Goal: Information Seeking & Learning: Learn about a topic

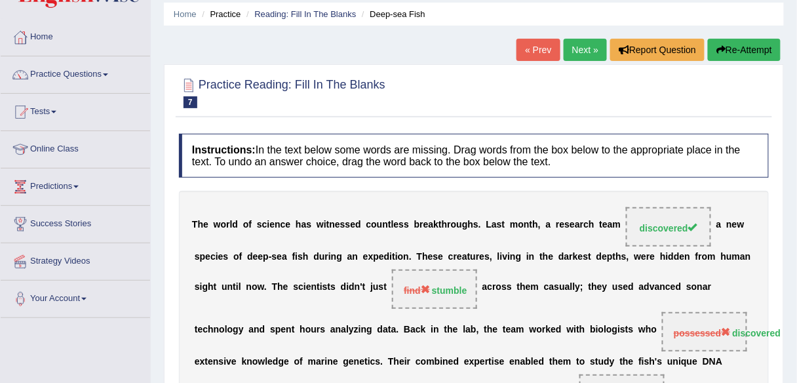
scroll to position [42, 0]
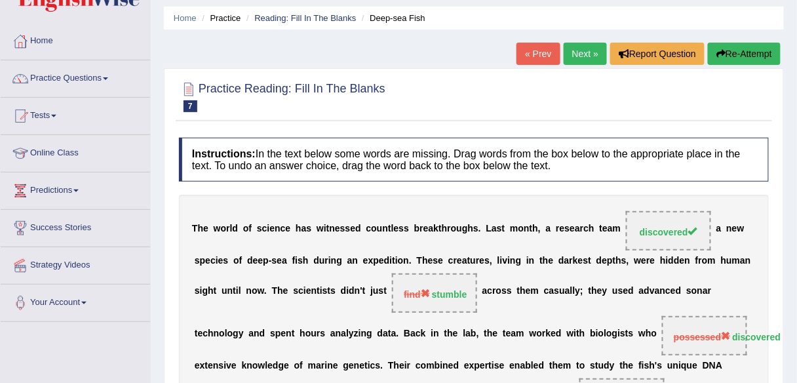
click at [587, 56] on link "Next »" at bounding box center [585, 54] width 43 height 22
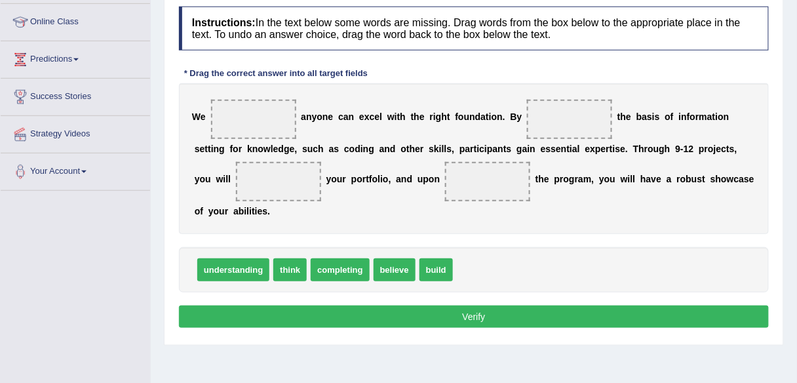
scroll to position [172, 0]
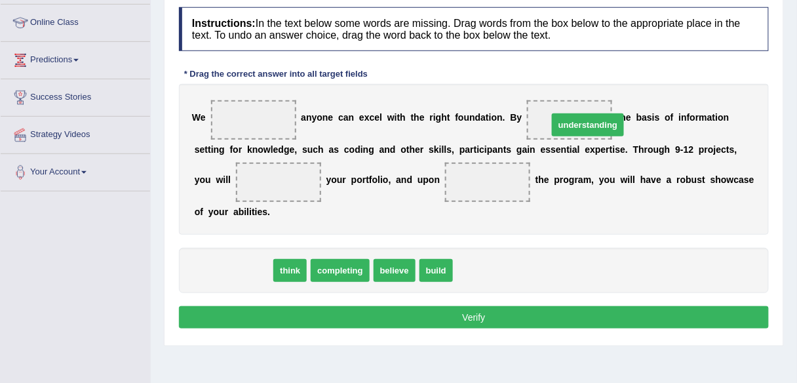
drag, startPoint x: 225, startPoint y: 266, endPoint x: 580, endPoint y: 120, distance: 383.4
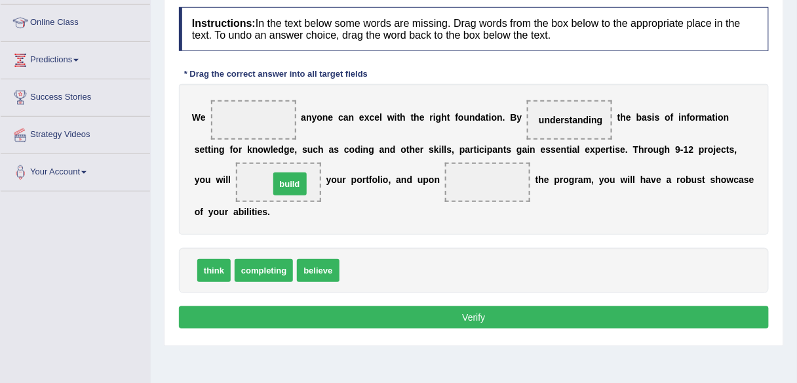
drag, startPoint x: 366, startPoint y: 266, endPoint x: 296, endPoint y: 179, distance: 111.4
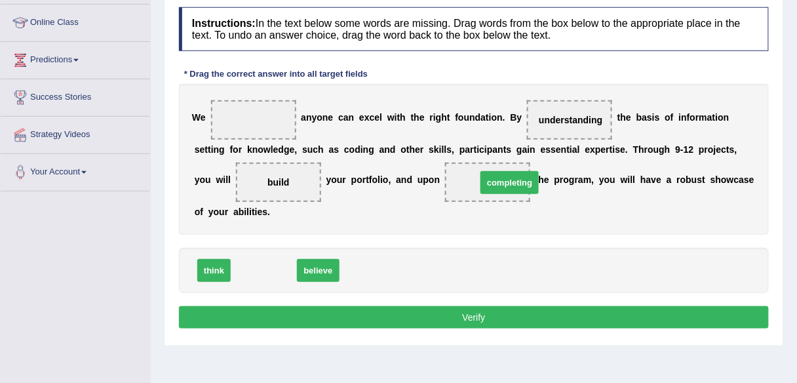
drag, startPoint x: 266, startPoint y: 266, endPoint x: 509, endPoint y: 178, distance: 258.6
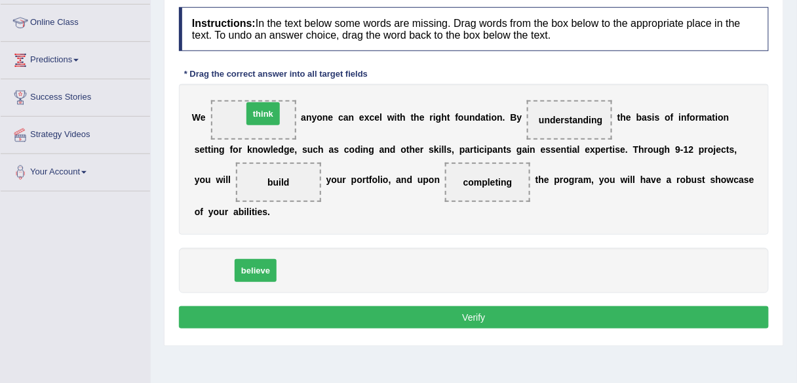
drag, startPoint x: 212, startPoint y: 267, endPoint x: 262, endPoint y: 106, distance: 168.4
click at [467, 312] on button "Verify" at bounding box center [474, 317] width 590 height 22
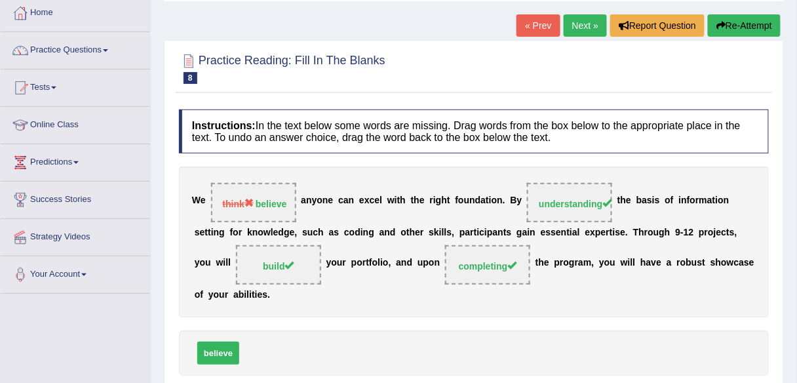
scroll to position [70, 0]
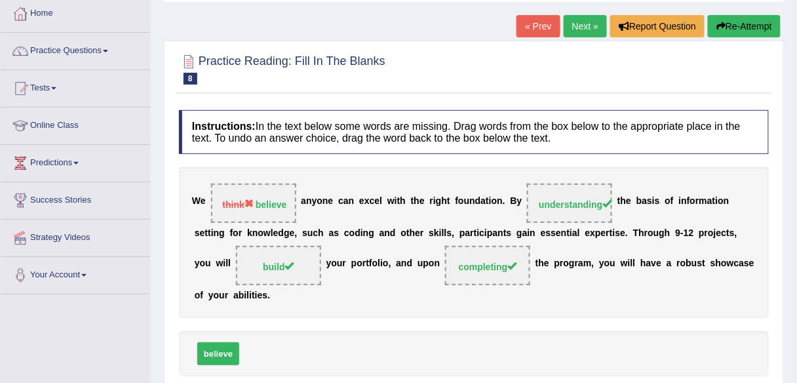
click at [578, 27] on link "Next »" at bounding box center [585, 26] width 43 height 22
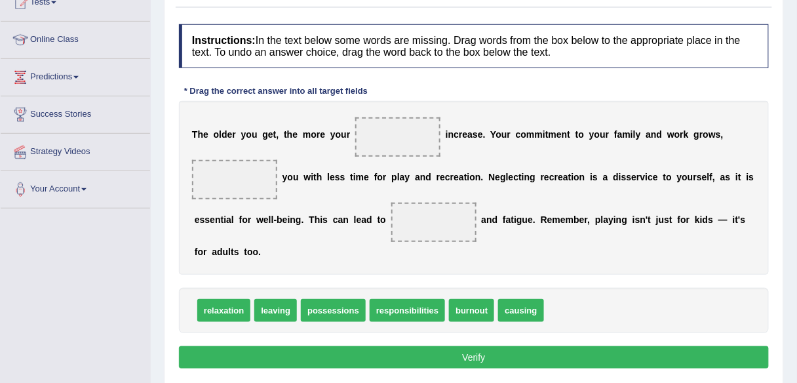
scroll to position [163, 0]
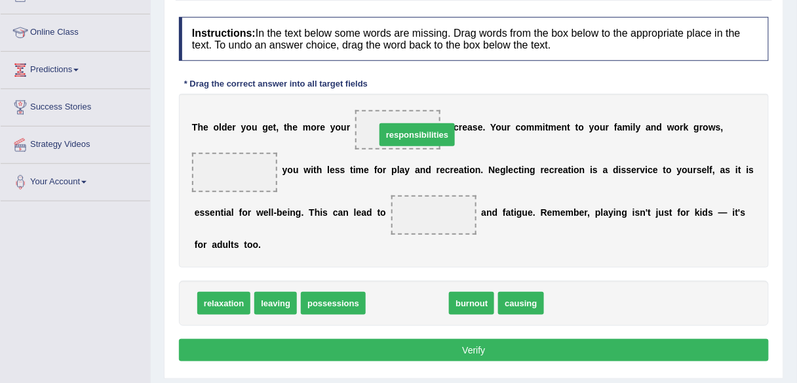
drag, startPoint x: 407, startPoint y: 297, endPoint x: 416, endPoint y: 129, distance: 168.8
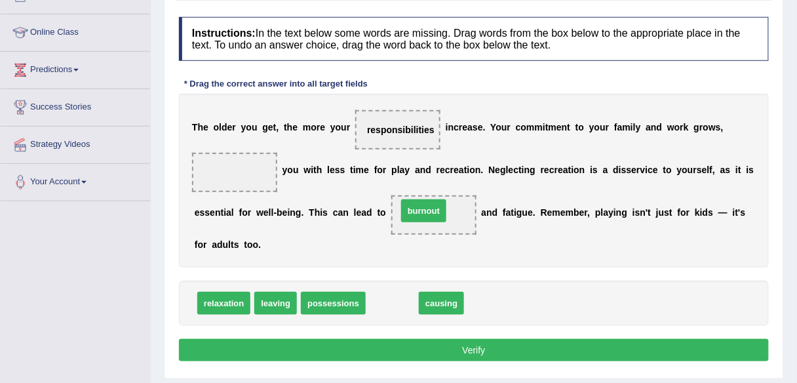
drag, startPoint x: 397, startPoint y: 300, endPoint x: 429, endPoint y: 207, distance: 97.7
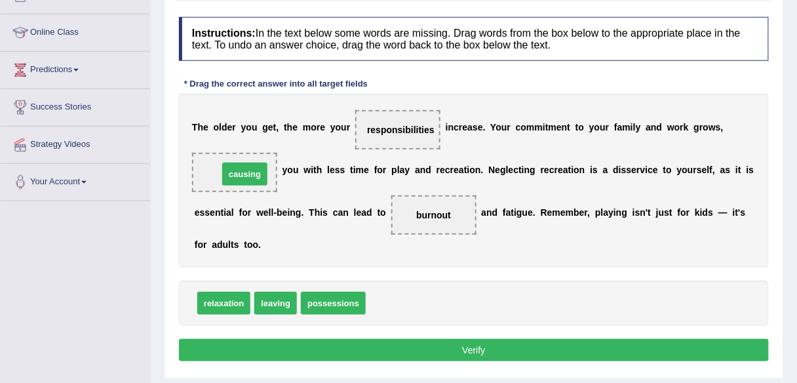
drag, startPoint x: 391, startPoint y: 298, endPoint x: 243, endPoint y: 170, distance: 195.6
click at [467, 347] on button "Verify" at bounding box center [474, 350] width 590 height 22
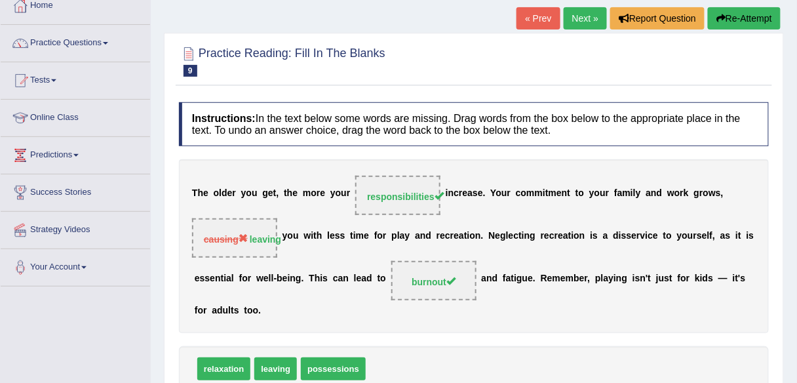
scroll to position [71, 0]
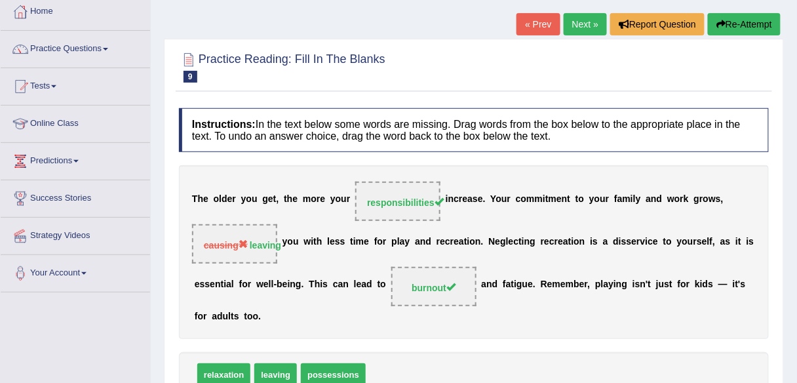
click at [584, 21] on link "Next »" at bounding box center [585, 24] width 43 height 22
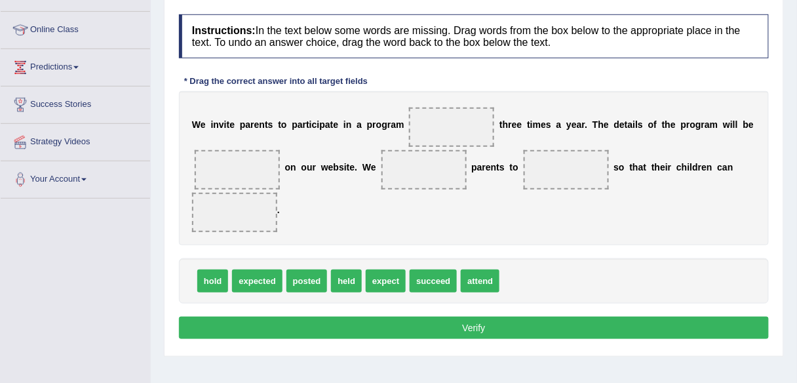
scroll to position [170, 0]
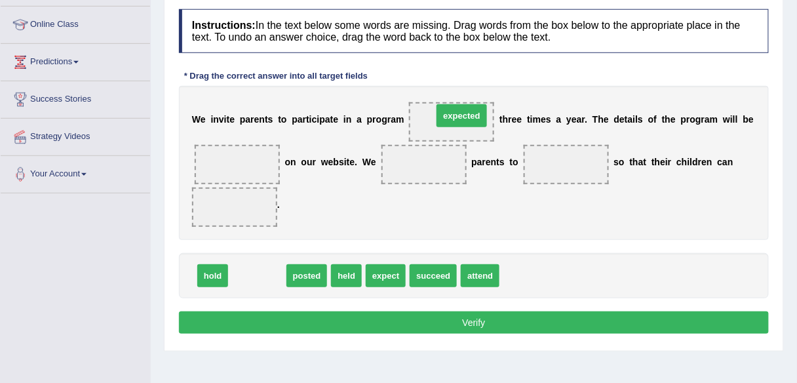
drag, startPoint x: 261, startPoint y: 274, endPoint x: 466, endPoint y: 113, distance: 260.1
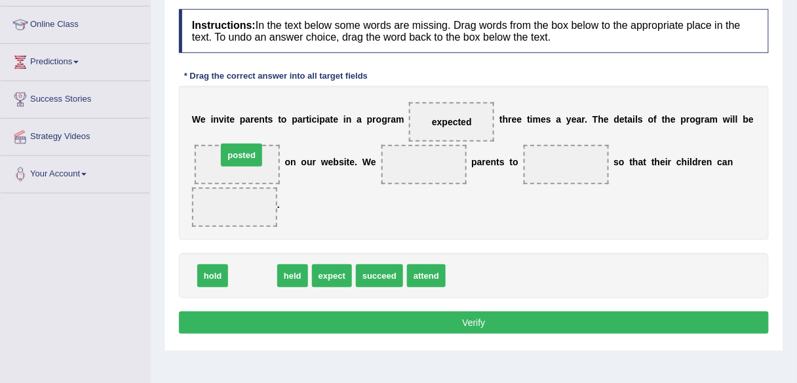
drag, startPoint x: 257, startPoint y: 273, endPoint x: 246, endPoint y: 153, distance: 121.2
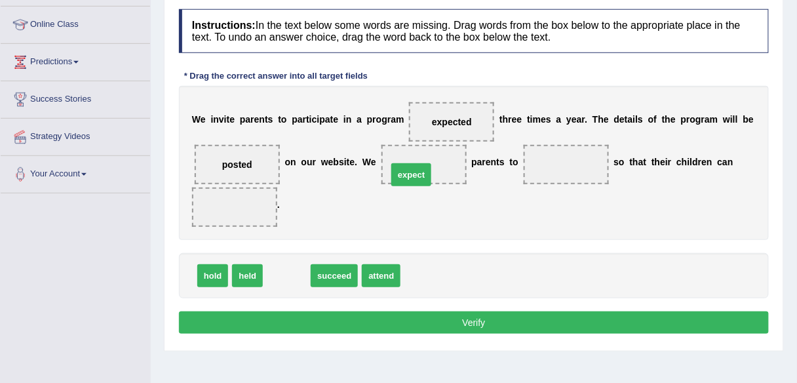
drag, startPoint x: 291, startPoint y: 273, endPoint x: 416, endPoint y: 170, distance: 161.2
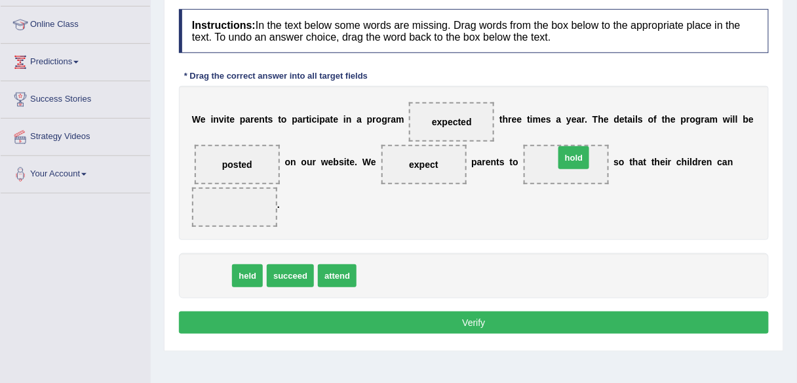
drag, startPoint x: 210, startPoint y: 275, endPoint x: 571, endPoint y: 157, distance: 380.1
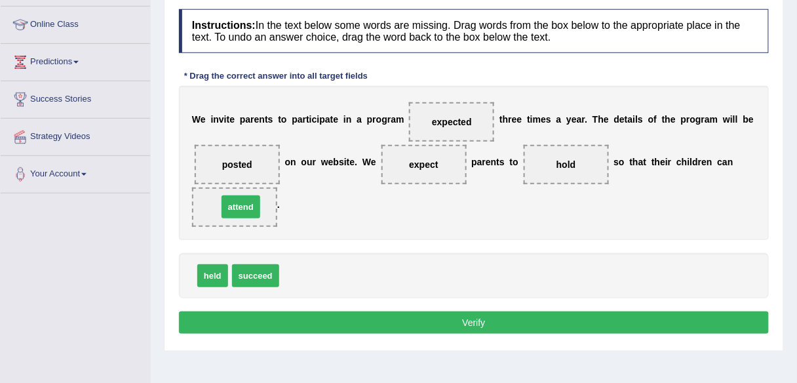
drag, startPoint x: 304, startPoint y: 269, endPoint x: 237, endPoint y: 201, distance: 95.5
click at [472, 317] on button "Verify" at bounding box center [474, 322] width 590 height 22
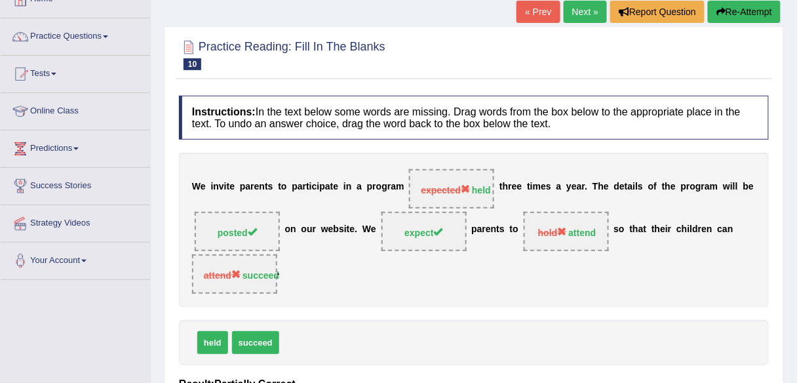
scroll to position [72, 0]
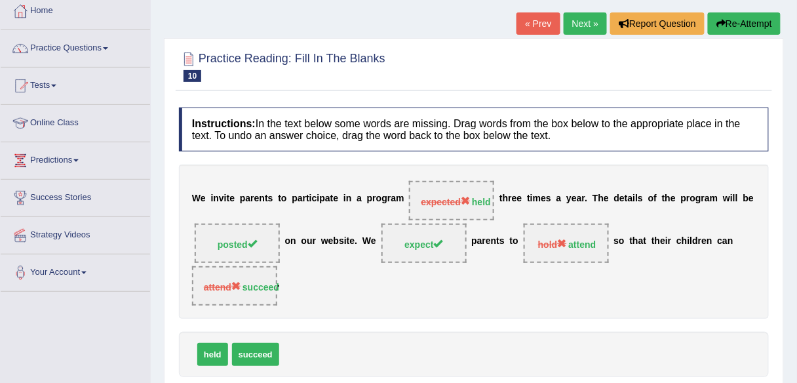
click at [584, 28] on link "Next »" at bounding box center [585, 23] width 43 height 22
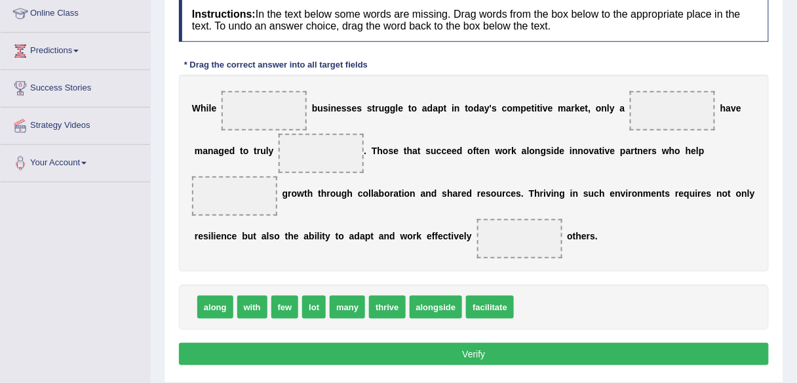
scroll to position [183, 0]
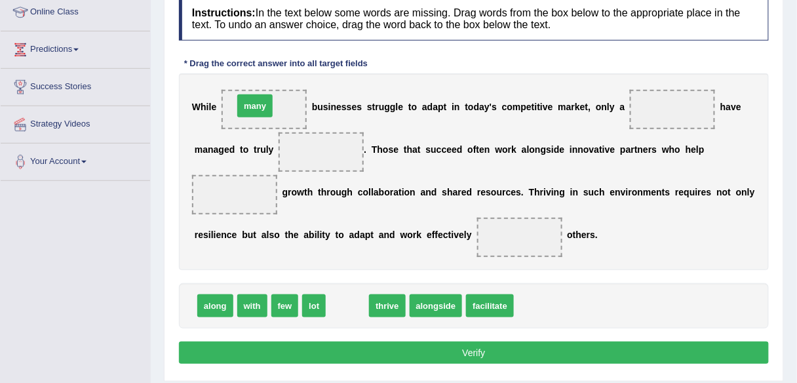
drag, startPoint x: 351, startPoint y: 306, endPoint x: 258, endPoint y: 109, distance: 217.3
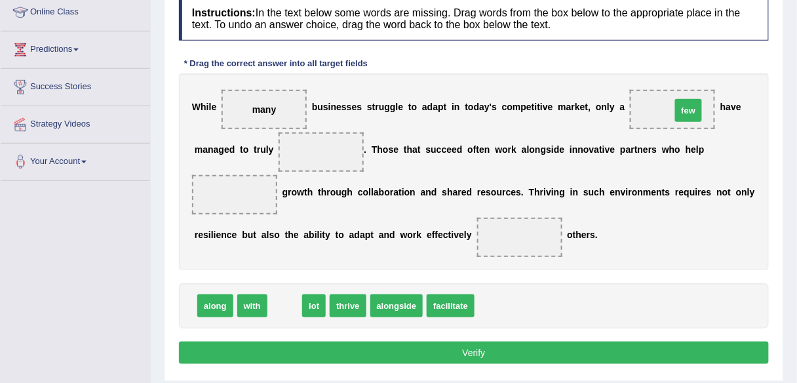
drag, startPoint x: 284, startPoint y: 301, endPoint x: 688, endPoint y: 106, distance: 448.7
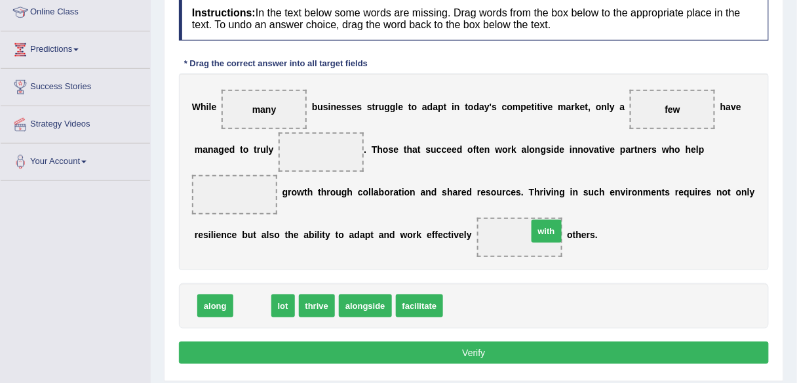
drag, startPoint x: 246, startPoint y: 304, endPoint x: 540, endPoint y: 229, distance: 303.9
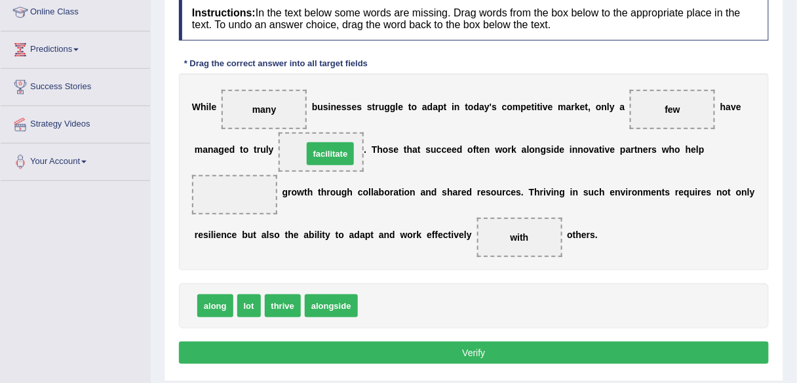
drag, startPoint x: 387, startPoint y: 302, endPoint x: 332, endPoint y: 149, distance: 161.8
drag, startPoint x: 315, startPoint y: 146, endPoint x: 240, endPoint y: 190, distance: 87.0
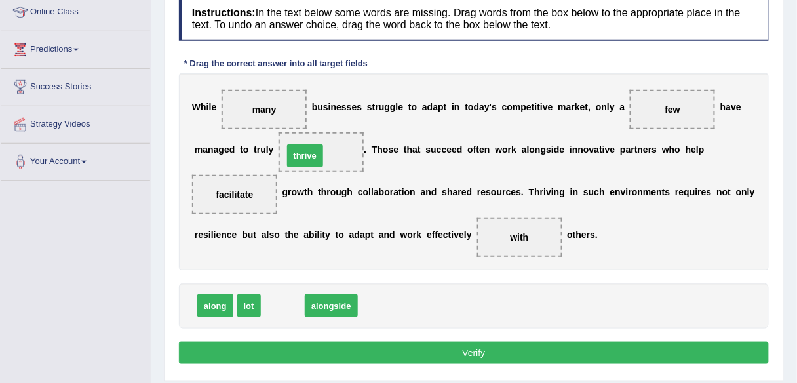
drag, startPoint x: 282, startPoint y: 299, endPoint x: 304, endPoint y: 147, distance: 153.7
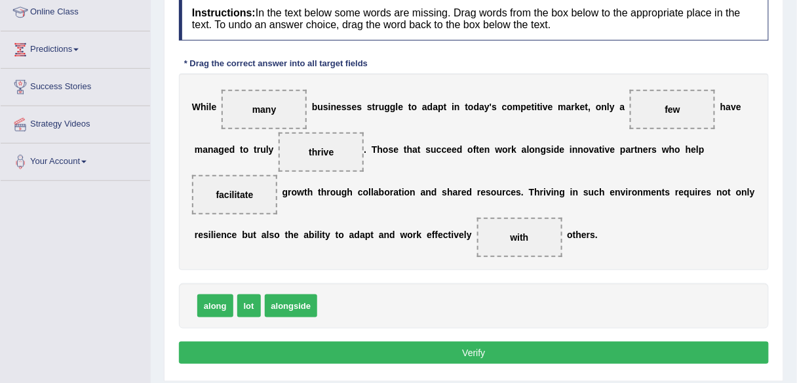
click at [476, 346] on button "Verify" at bounding box center [474, 353] width 590 height 22
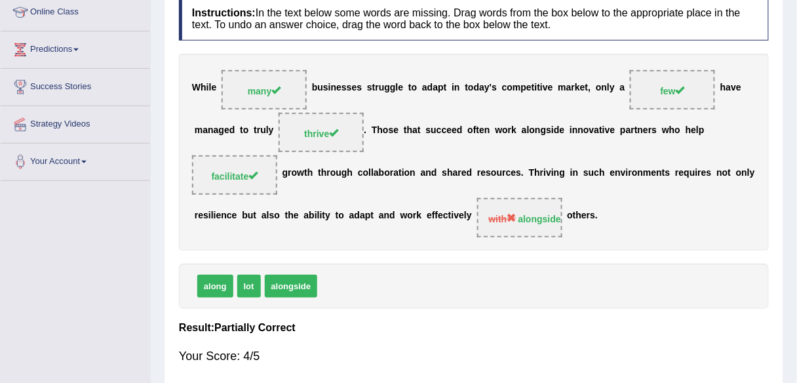
click at [649, 312] on div "Instructions: In the text below some words are missing. Drag words from the box…" at bounding box center [474, 186] width 597 height 392
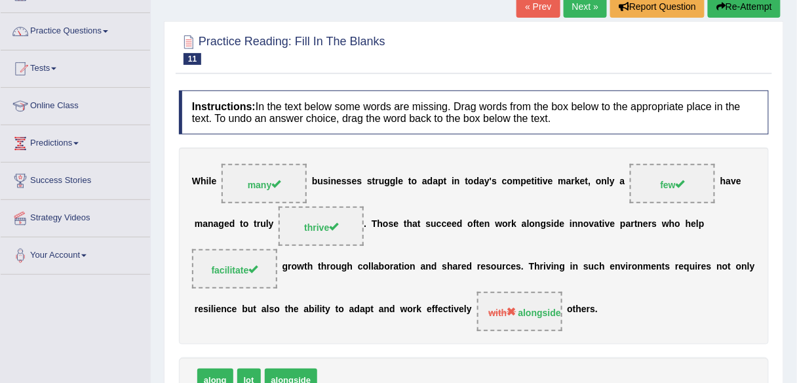
scroll to position [90, 0]
click at [583, 8] on link "Next »" at bounding box center [585, 6] width 43 height 22
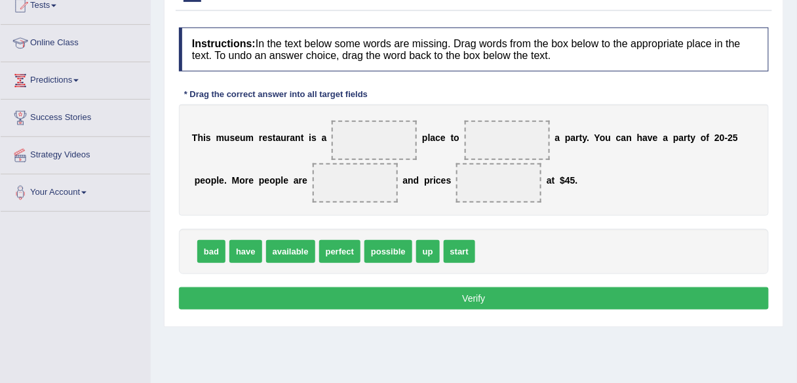
scroll to position [151, 0]
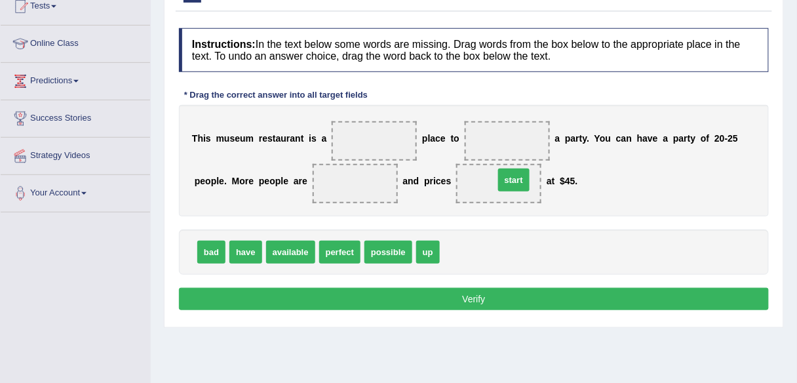
drag, startPoint x: 460, startPoint y: 252, endPoint x: 516, endPoint y: 180, distance: 91.1
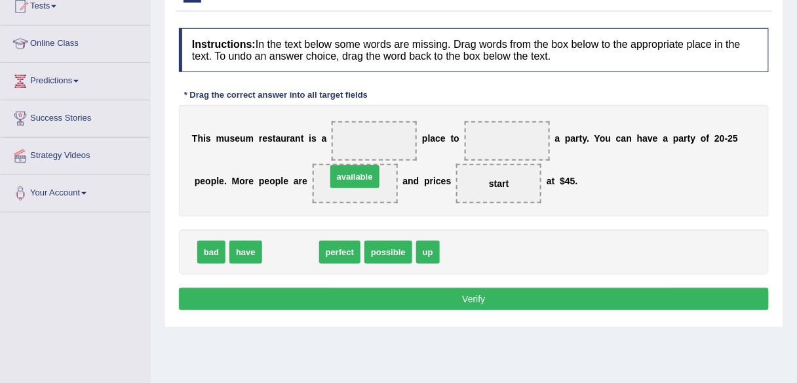
drag, startPoint x: 288, startPoint y: 249, endPoint x: 353, endPoint y: 174, distance: 99.1
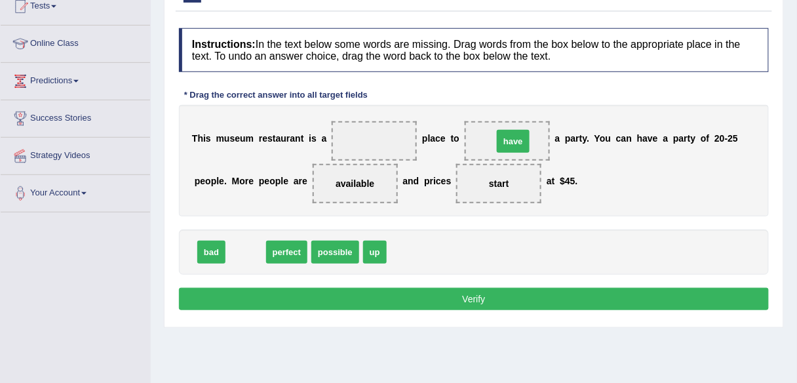
drag, startPoint x: 237, startPoint y: 249, endPoint x: 505, endPoint y: 138, distance: 289.6
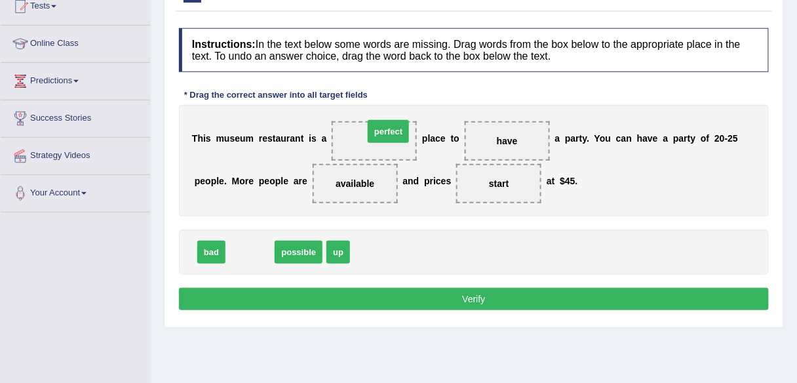
drag, startPoint x: 248, startPoint y: 247, endPoint x: 386, endPoint y: 127, distance: 183.6
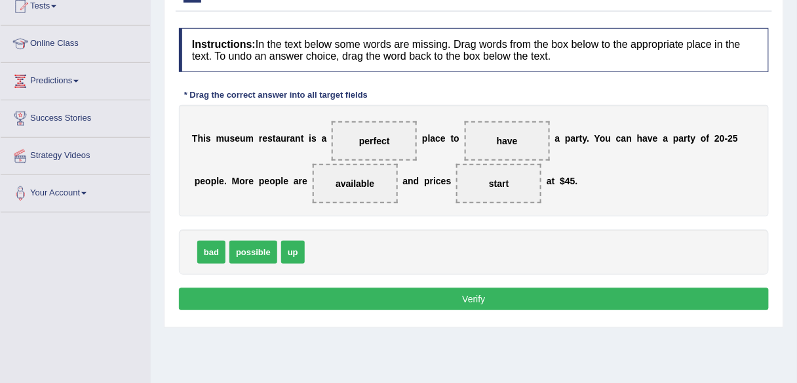
click at [481, 294] on button "Verify" at bounding box center [474, 299] width 590 height 22
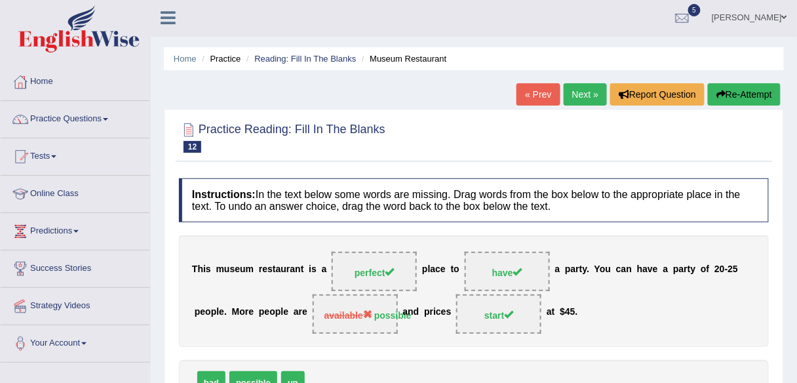
scroll to position [0, 0]
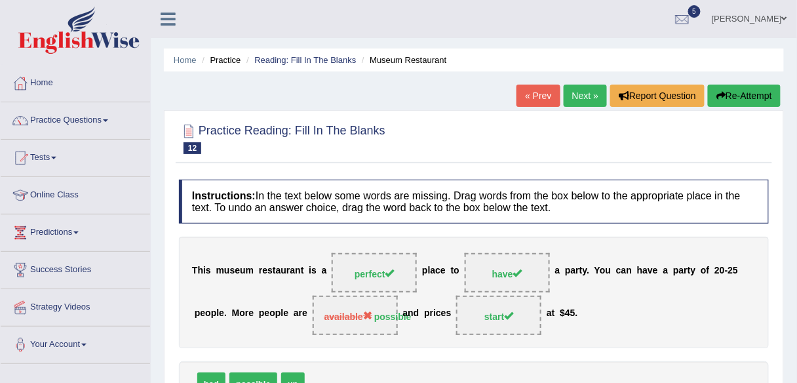
click at [582, 100] on link "Next »" at bounding box center [585, 96] width 43 height 22
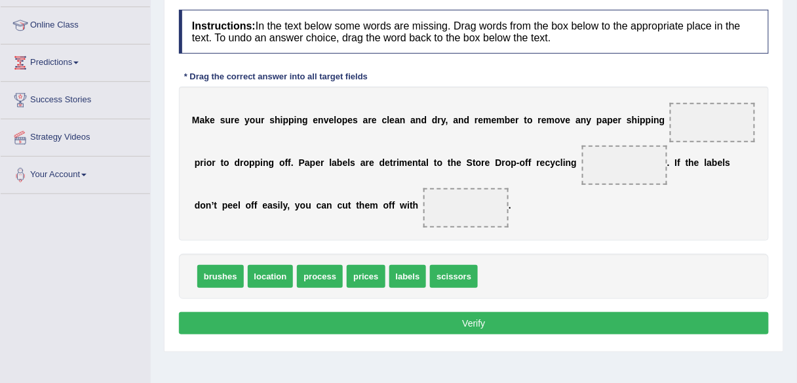
scroll to position [177, 0]
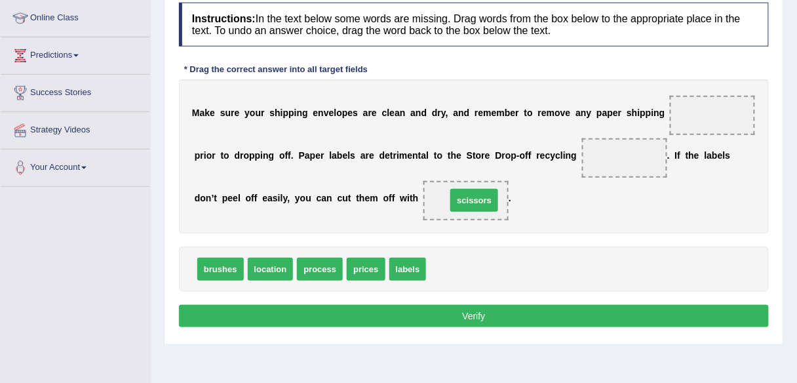
drag, startPoint x: 454, startPoint y: 266, endPoint x: 475, endPoint y: 197, distance: 71.8
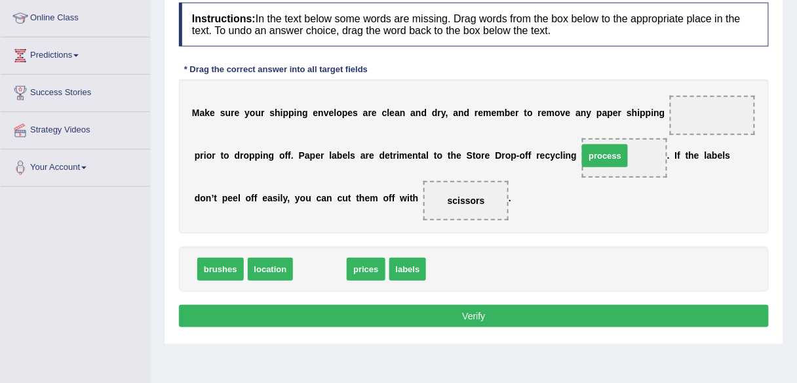
drag, startPoint x: 330, startPoint y: 266, endPoint x: 616, endPoint y: 153, distance: 306.9
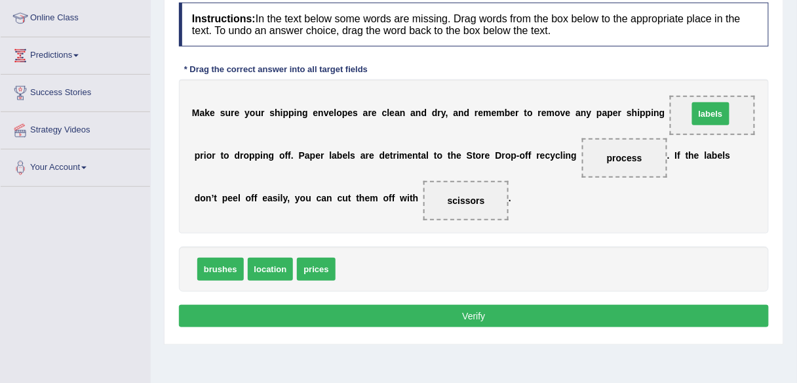
drag, startPoint x: 357, startPoint y: 269, endPoint x: 709, endPoint y: 114, distance: 385.5
click at [521, 312] on button "Verify" at bounding box center [474, 316] width 590 height 22
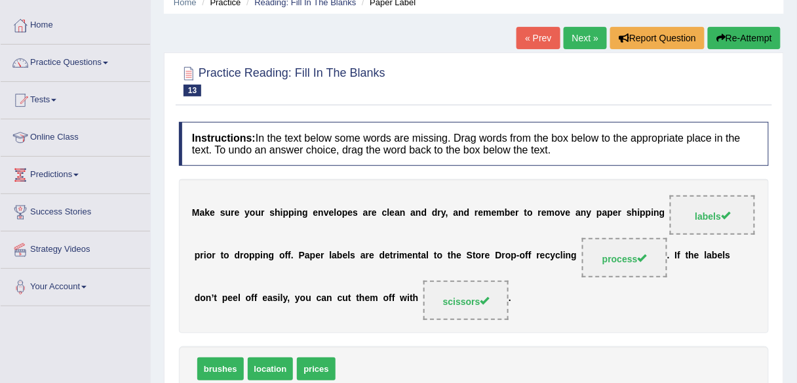
scroll to position [54, 0]
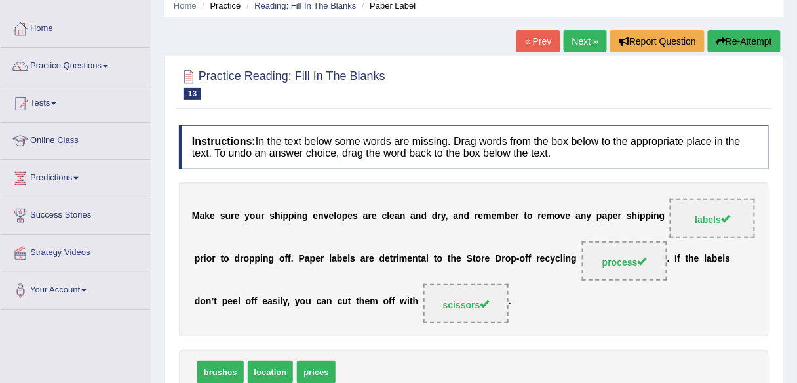
click at [586, 42] on link "Next »" at bounding box center [585, 41] width 43 height 22
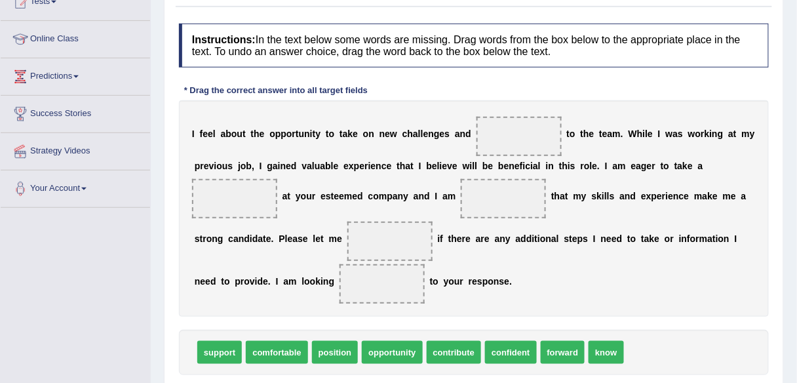
scroll to position [162, 0]
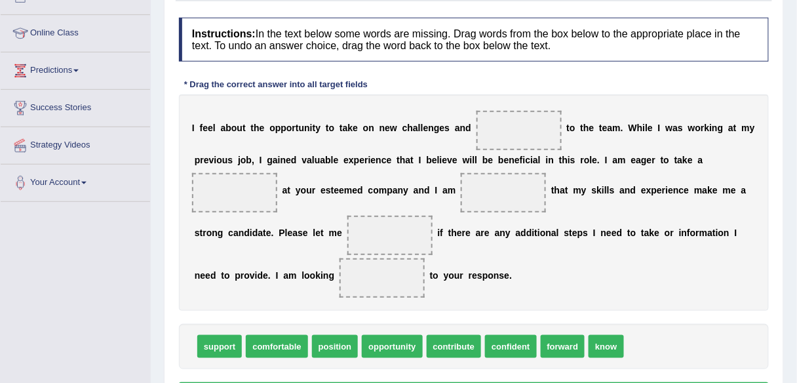
drag, startPoint x: 797, startPoint y: 129, endPoint x: 797, endPoint y: 145, distance: 16.4
click at [797, 145] on div "Home Practice Reading: Fill In The Blanks Marketing Manager « Prev Next » Repor…" at bounding box center [474, 166] width 646 height 656
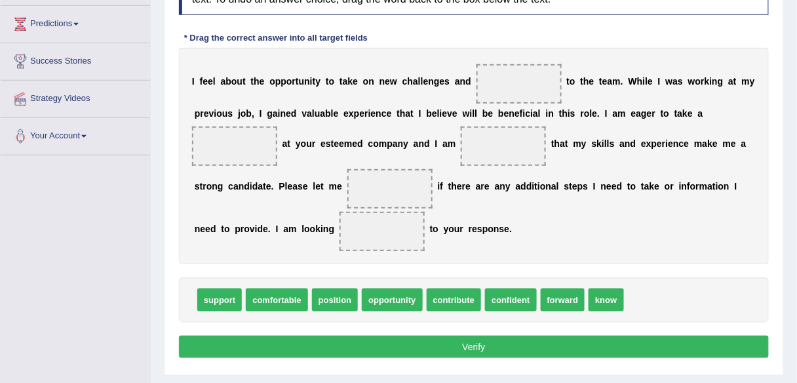
scroll to position [207, 0]
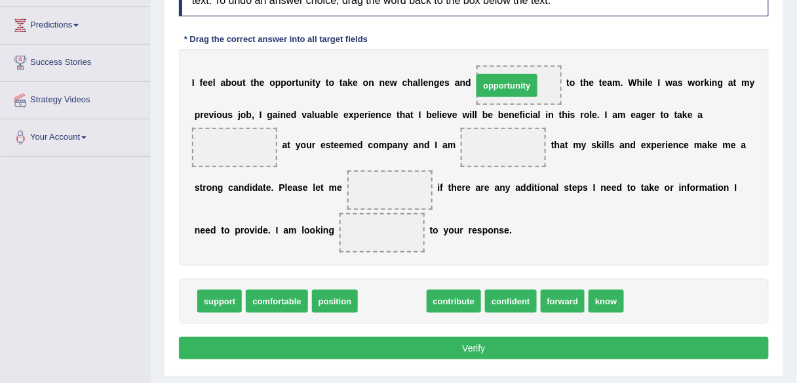
drag, startPoint x: 395, startPoint y: 297, endPoint x: 510, endPoint y: 81, distance: 244.3
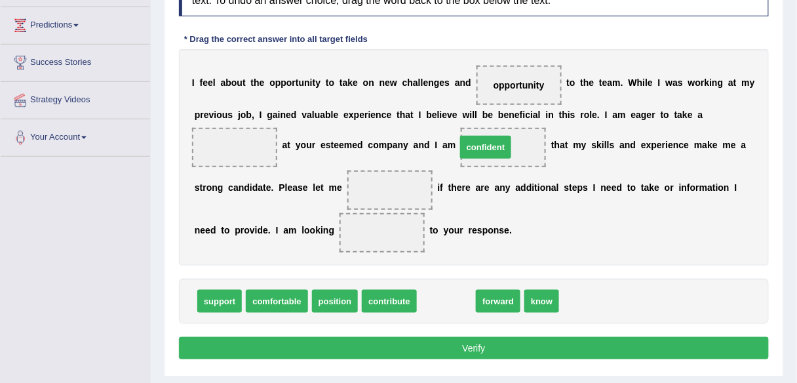
drag, startPoint x: 453, startPoint y: 295, endPoint x: 492, endPoint y: 141, distance: 159.0
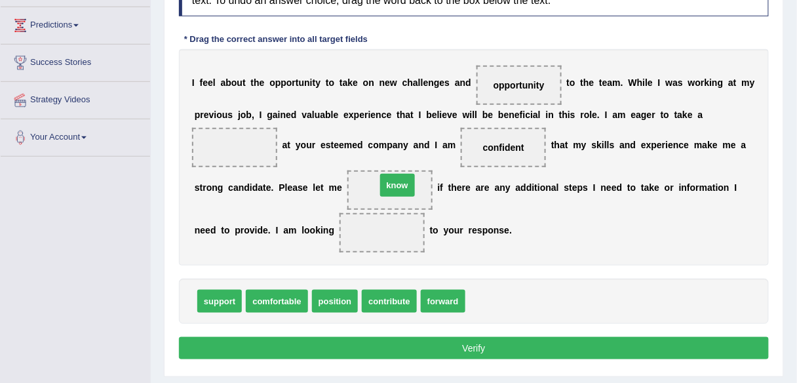
drag, startPoint x: 487, startPoint y: 298, endPoint x: 398, endPoint y: 182, distance: 146.4
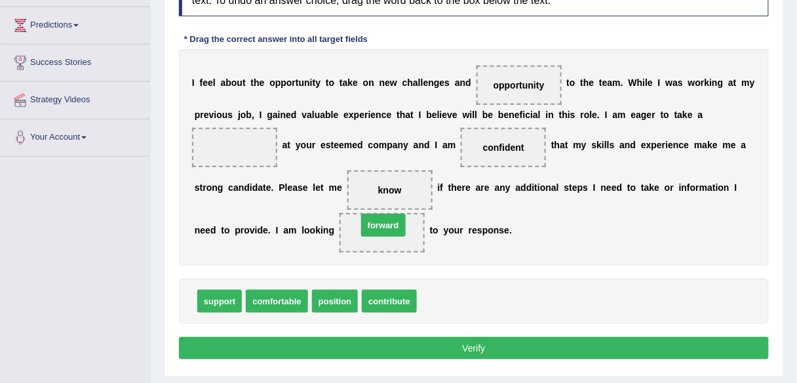
drag, startPoint x: 438, startPoint y: 299, endPoint x: 377, endPoint y: 222, distance: 98.0
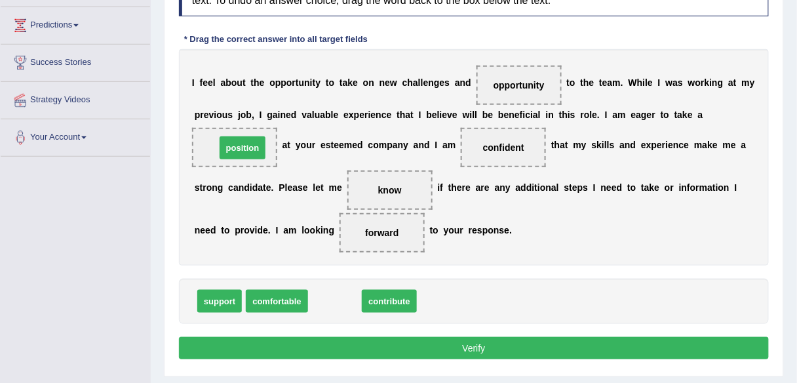
drag, startPoint x: 335, startPoint y: 300, endPoint x: 243, endPoint y: 147, distance: 178.6
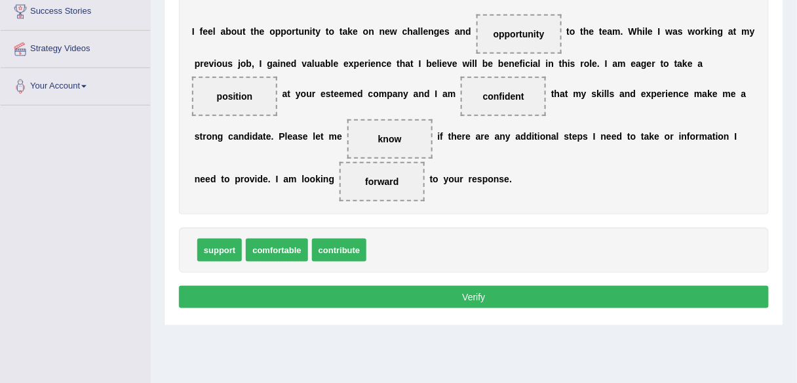
scroll to position [260, 0]
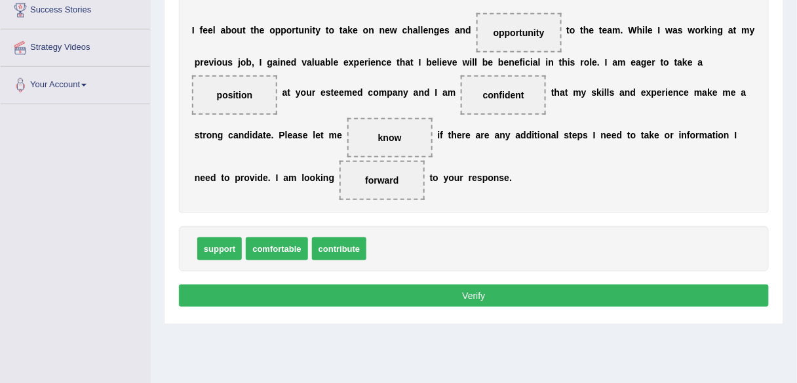
click at [477, 294] on button "Verify" at bounding box center [474, 296] width 590 height 22
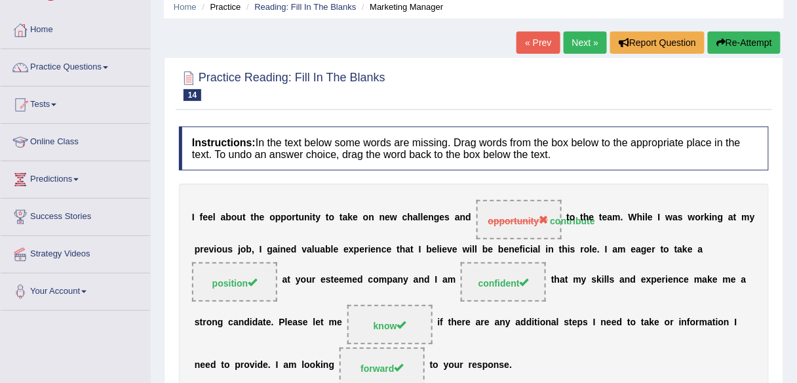
scroll to position [51, 0]
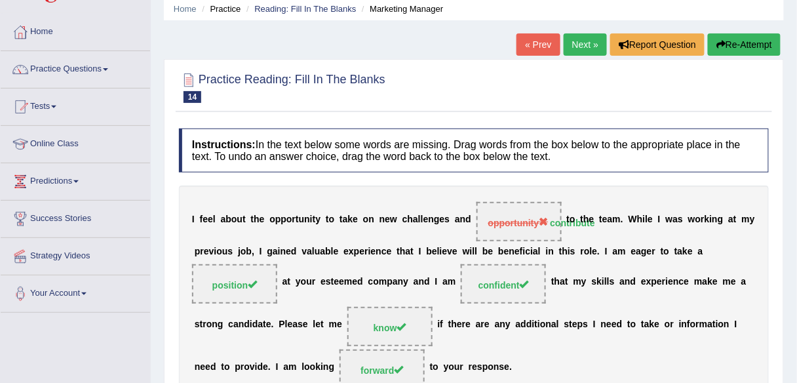
click at [582, 47] on link "Next »" at bounding box center [585, 44] width 43 height 22
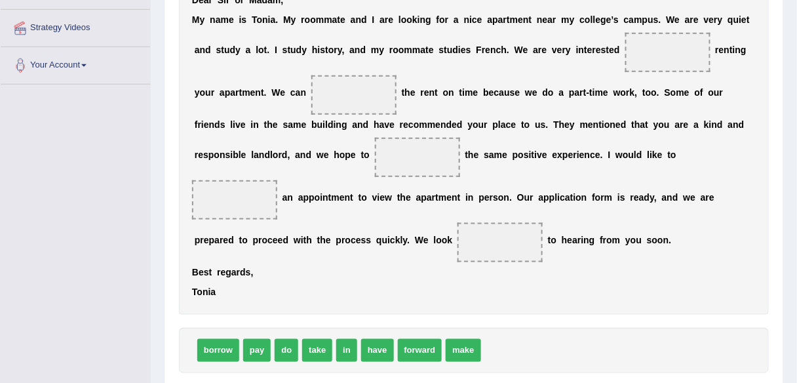
scroll to position [271, 0]
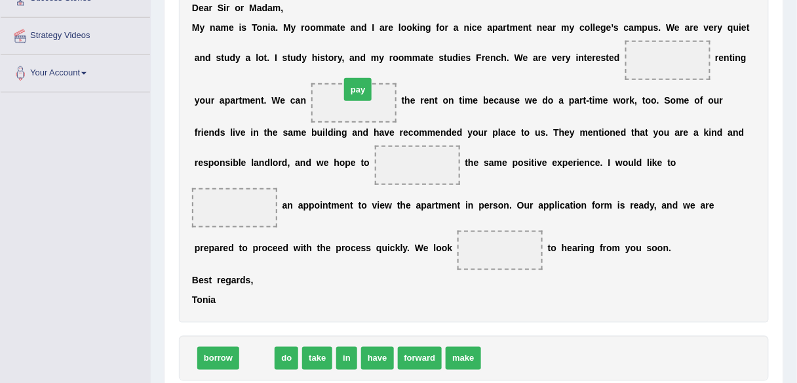
drag, startPoint x: 256, startPoint y: 357, endPoint x: 357, endPoint y: 82, distance: 292.7
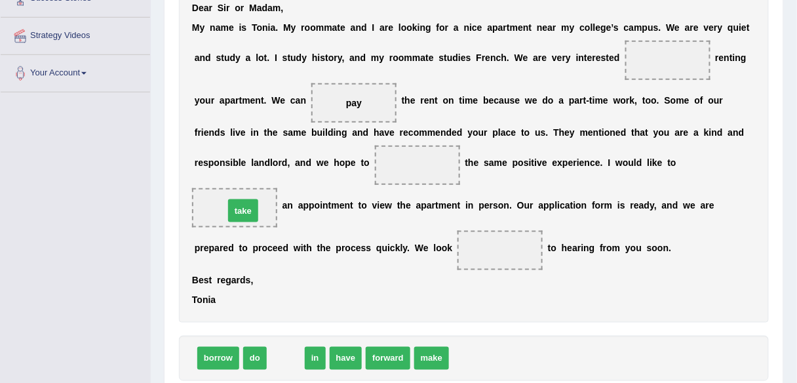
drag, startPoint x: 285, startPoint y: 356, endPoint x: 242, endPoint y: 209, distance: 153.6
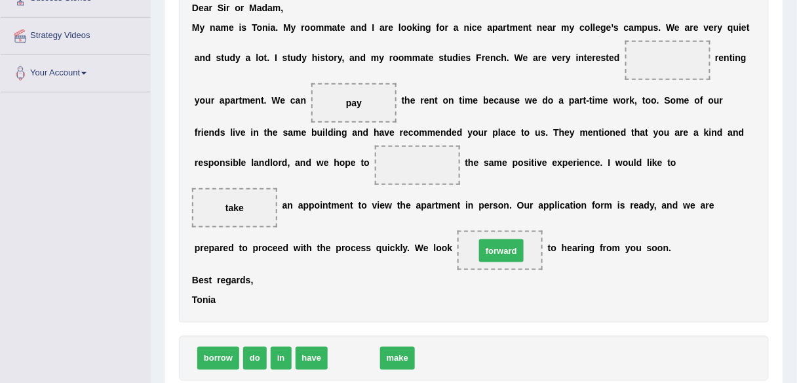
drag, startPoint x: 356, startPoint y: 356, endPoint x: 504, endPoint y: 248, distance: 182.6
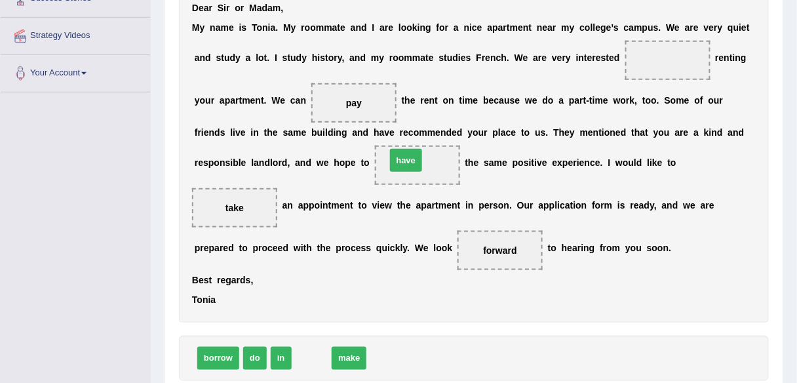
drag, startPoint x: 313, startPoint y: 355, endPoint x: 408, endPoint y: 157, distance: 219.4
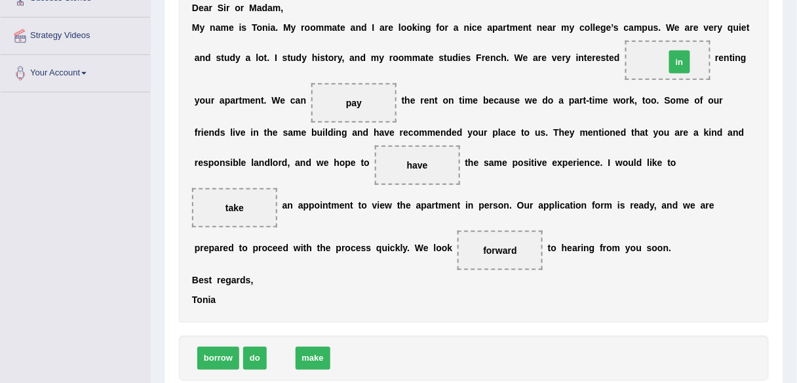
drag, startPoint x: 281, startPoint y: 357, endPoint x: 680, endPoint y: 60, distance: 497.7
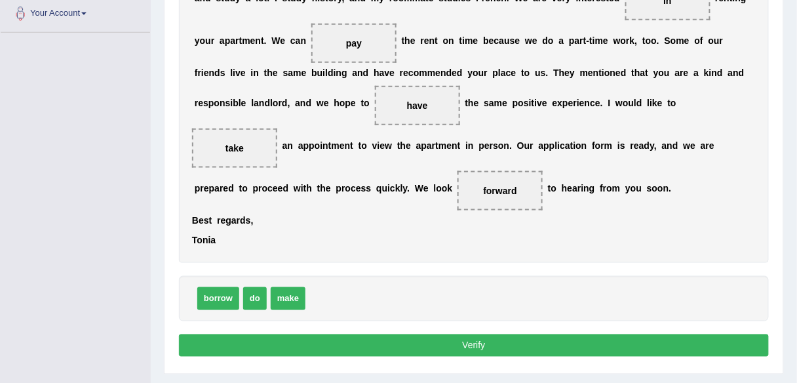
scroll to position [336, 0]
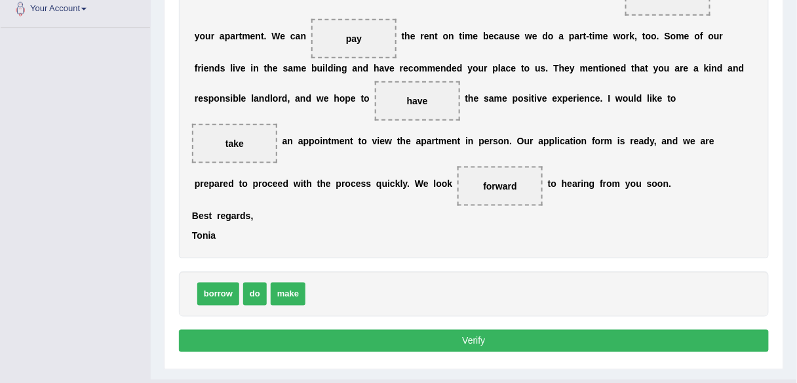
click at [477, 338] on button "Verify" at bounding box center [474, 341] width 590 height 22
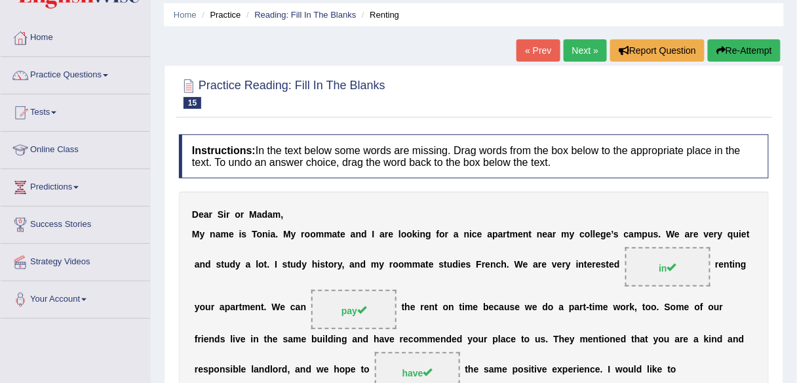
scroll to position [45, 0]
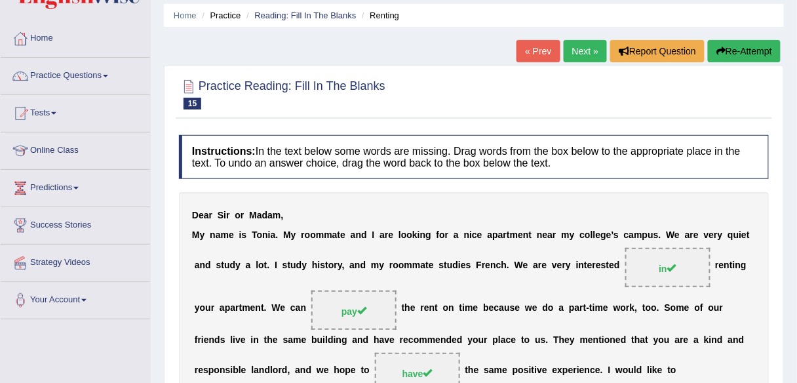
click at [583, 55] on link "Next »" at bounding box center [585, 51] width 43 height 22
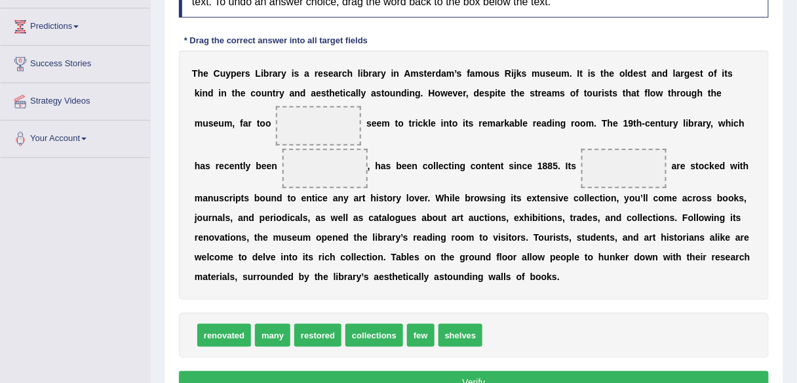
scroll to position [207, 0]
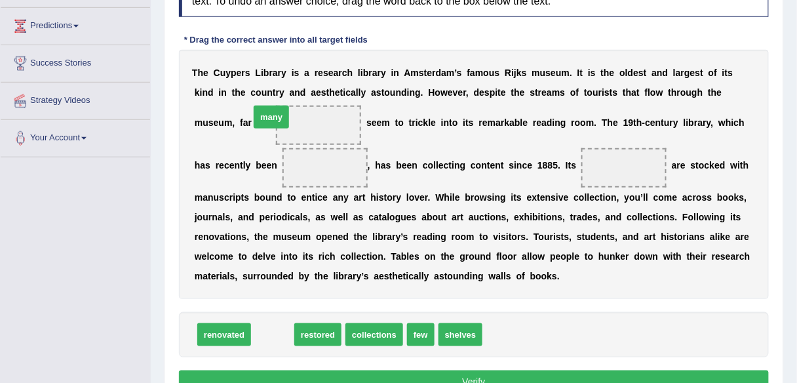
drag, startPoint x: 273, startPoint y: 333, endPoint x: 272, endPoint y: 115, distance: 217.7
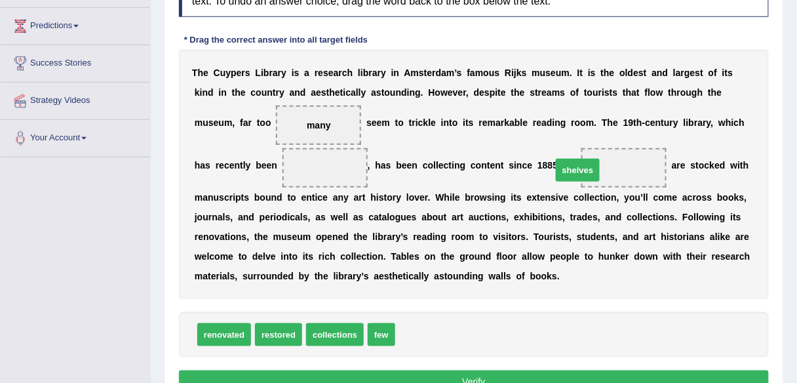
drag, startPoint x: 420, startPoint y: 330, endPoint x: 577, endPoint y: 165, distance: 227.2
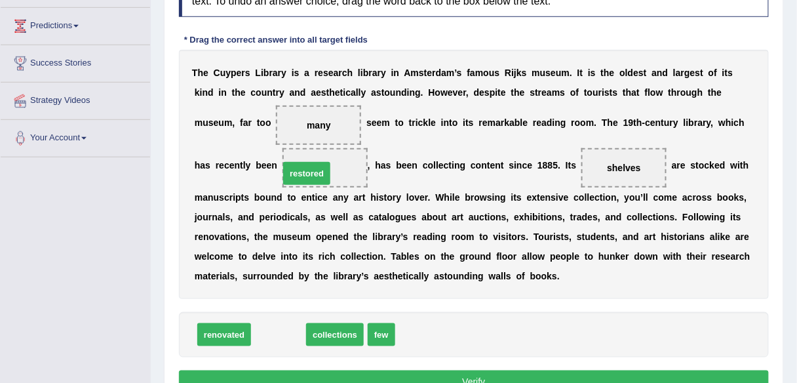
drag, startPoint x: 277, startPoint y: 330, endPoint x: 305, endPoint y: 168, distance: 164.3
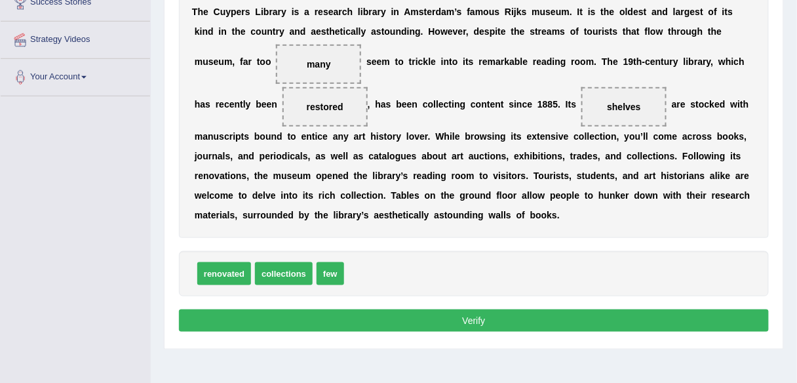
scroll to position [269, 0]
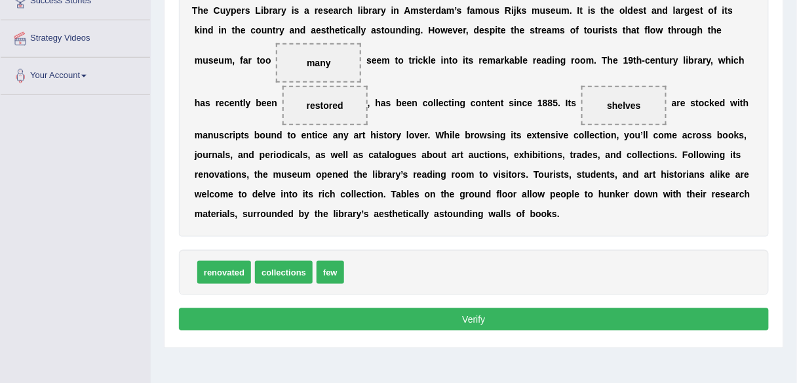
click at [451, 321] on button "Verify" at bounding box center [474, 319] width 590 height 22
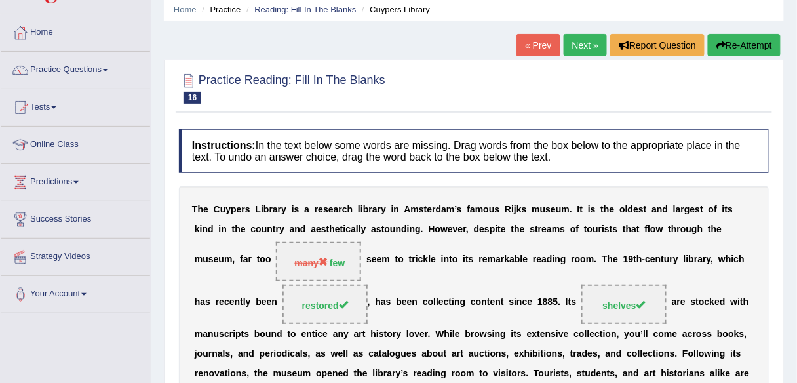
scroll to position [50, 0]
click at [582, 49] on link "Next »" at bounding box center [585, 46] width 43 height 22
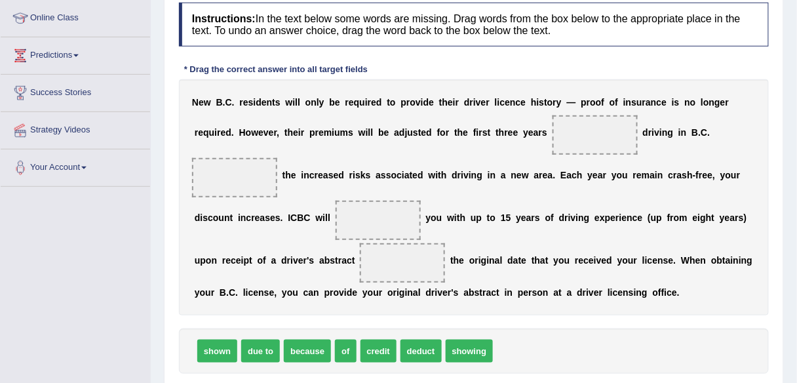
scroll to position [178, 0]
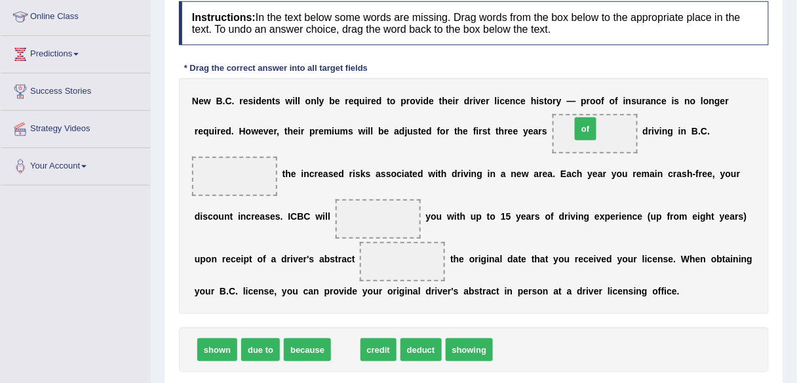
drag, startPoint x: 345, startPoint y: 346, endPoint x: 585, endPoint y: 125, distance: 326.6
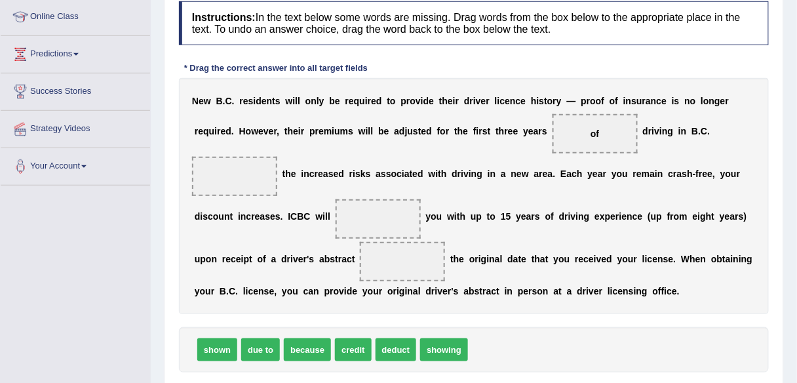
click at [265, 346] on span "due to" at bounding box center [260, 349] width 39 height 23
drag, startPoint x: 264, startPoint y: 349, endPoint x: 250, endPoint y: 169, distance: 181.5
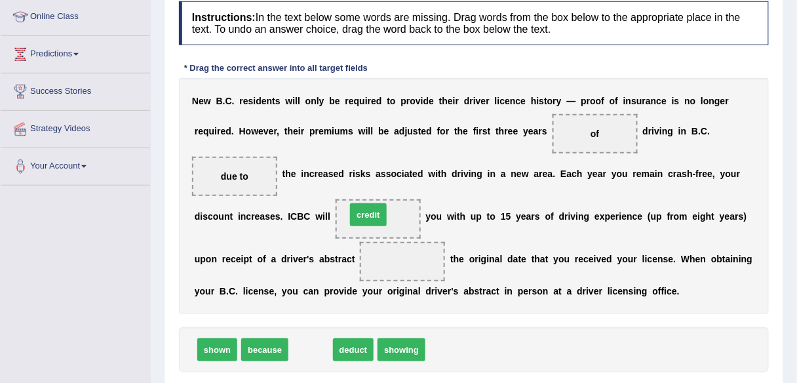
drag, startPoint x: 309, startPoint y: 348, endPoint x: 367, endPoint y: 212, distance: 146.9
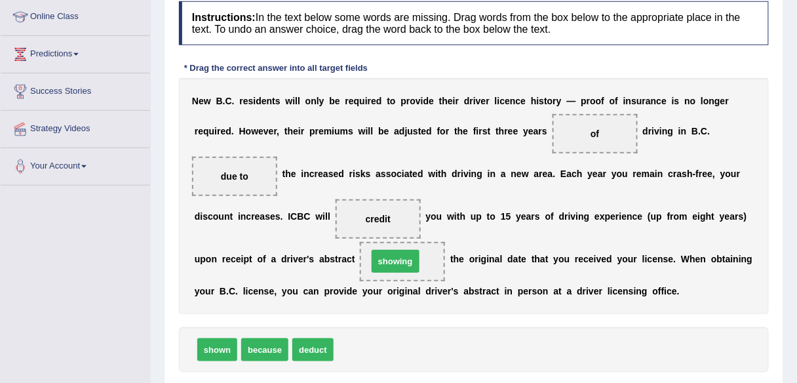
drag, startPoint x: 365, startPoint y: 342, endPoint x: 399, endPoint y: 254, distance: 94.0
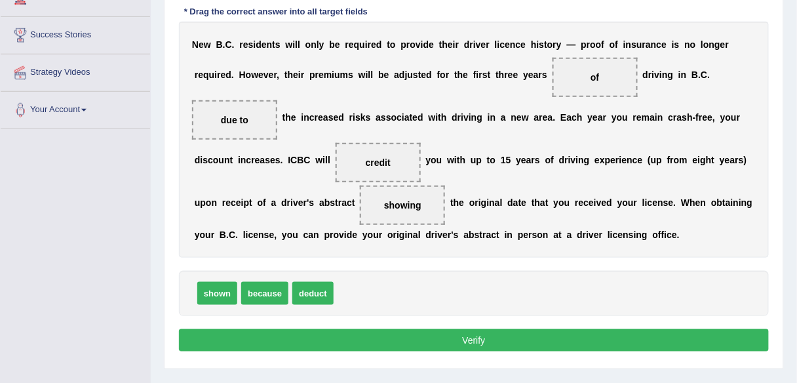
scroll to position [254, 0]
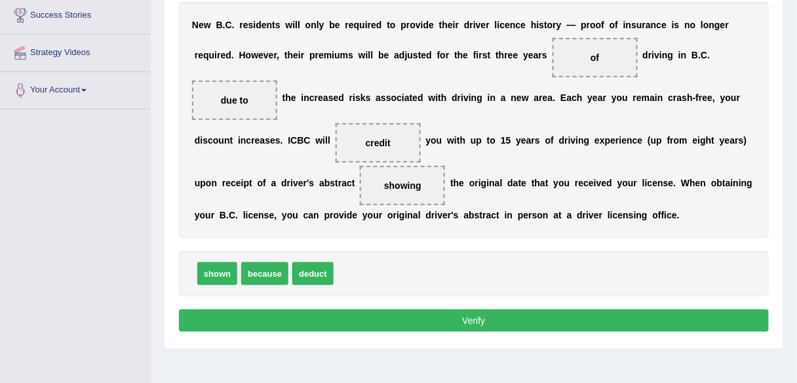
click at [478, 315] on button "Verify" at bounding box center [474, 320] width 590 height 22
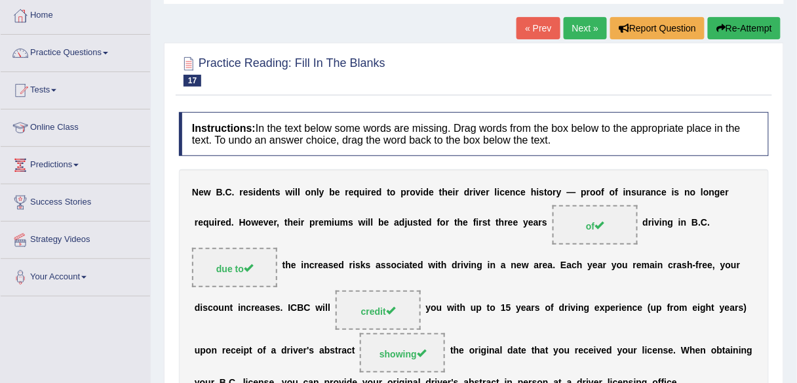
scroll to position [67, 0]
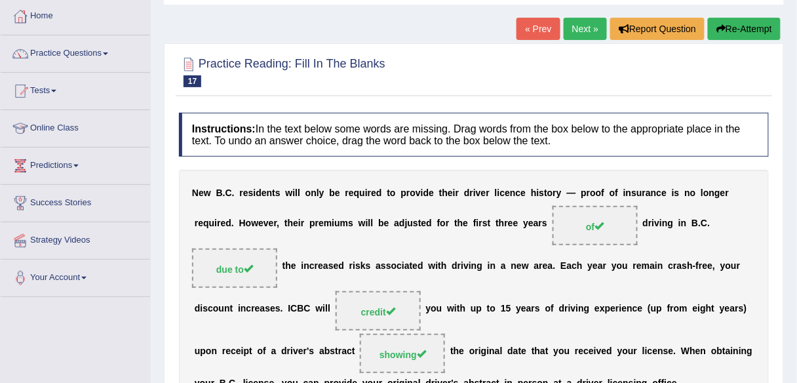
click at [580, 31] on link "Next »" at bounding box center [585, 29] width 43 height 22
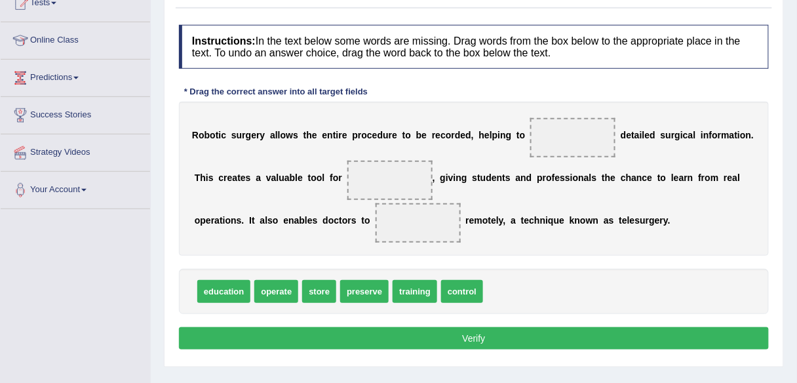
scroll to position [157, 0]
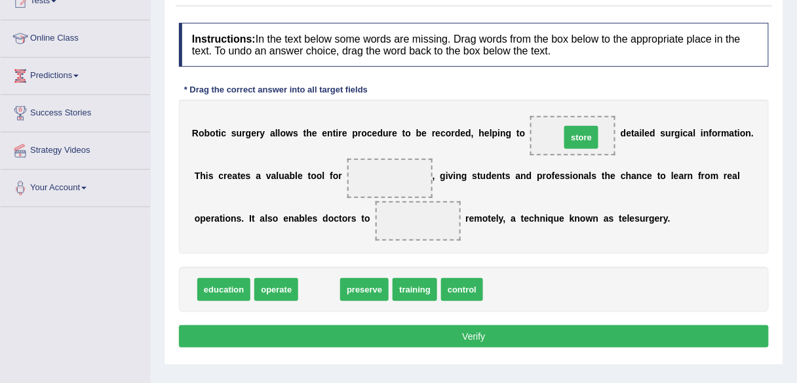
drag, startPoint x: 318, startPoint y: 287, endPoint x: 580, endPoint y: 134, distance: 303.5
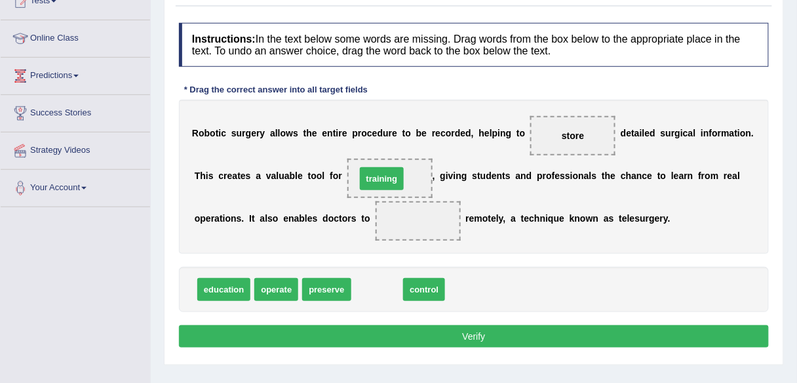
drag, startPoint x: 382, startPoint y: 285, endPoint x: 386, endPoint y: 174, distance: 110.9
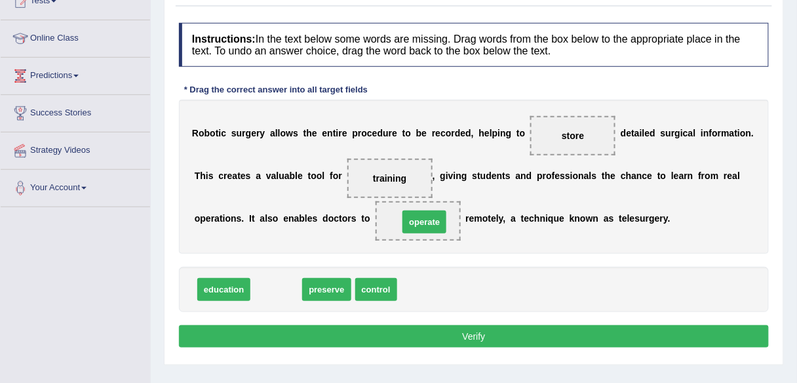
drag, startPoint x: 276, startPoint y: 286, endPoint x: 424, endPoint y: 218, distance: 162.8
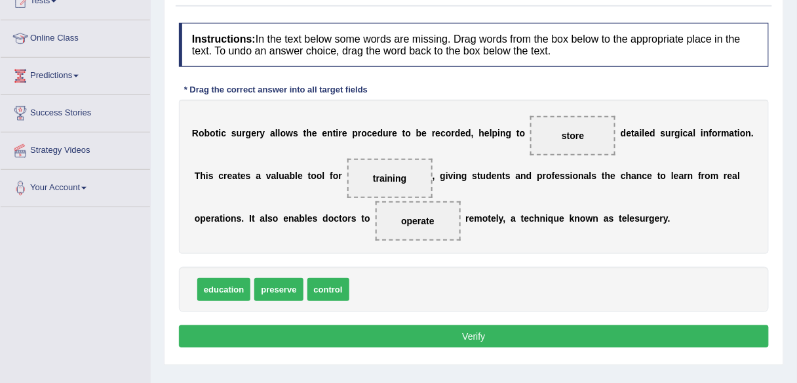
click at [447, 328] on button "Verify" at bounding box center [474, 336] width 590 height 22
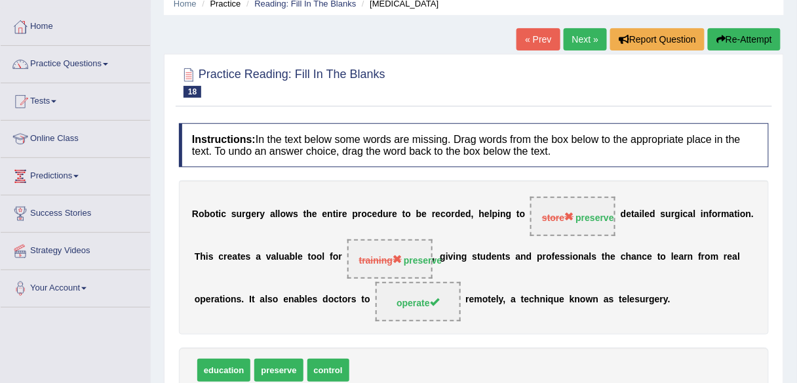
scroll to position [55, 0]
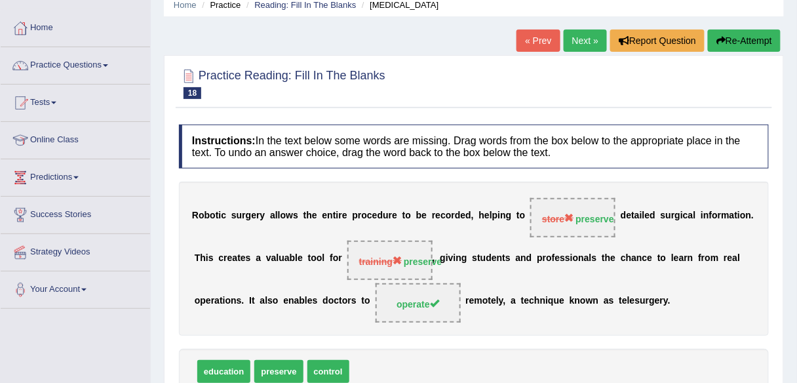
click at [582, 44] on link "Next »" at bounding box center [585, 41] width 43 height 22
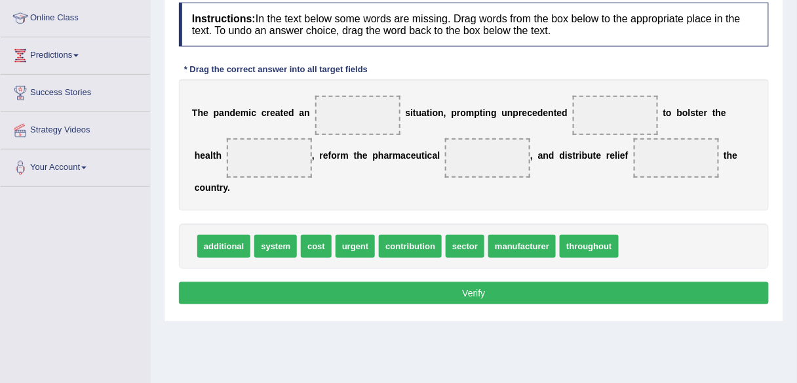
scroll to position [178, 0]
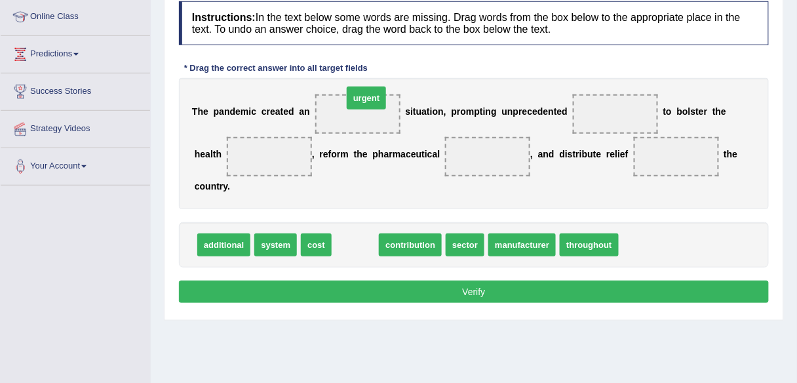
drag, startPoint x: 356, startPoint y: 241, endPoint x: 367, endPoint y: 96, distance: 145.9
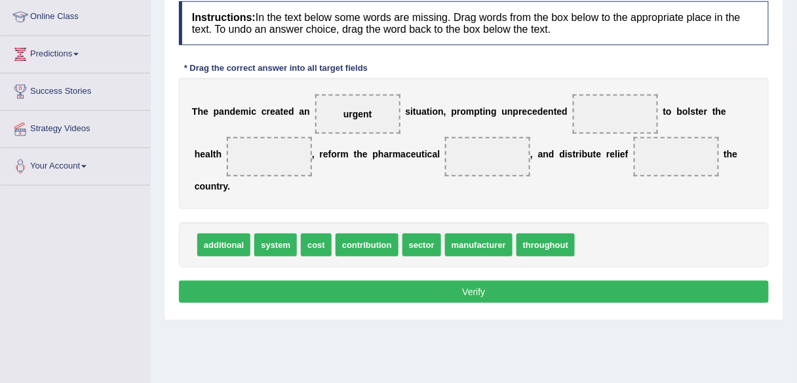
click at [429, 240] on span "sector" at bounding box center [422, 244] width 39 height 23
drag, startPoint x: 418, startPoint y: 243, endPoint x: 266, endPoint y: 150, distance: 177.4
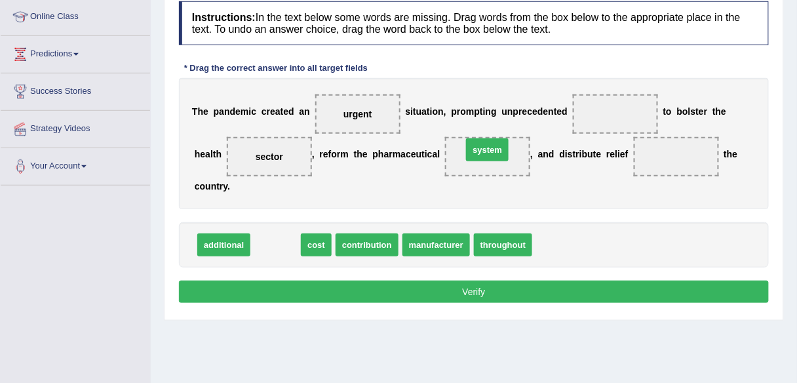
drag, startPoint x: 280, startPoint y: 239, endPoint x: 492, endPoint y: 144, distance: 231.9
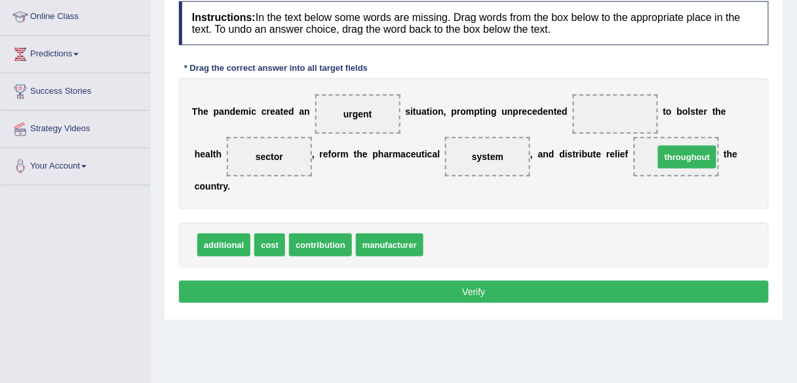
drag, startPoint x: 454, startPoint y: 241, endPoint x: 685, endPoint y: 153, distance: 247.0
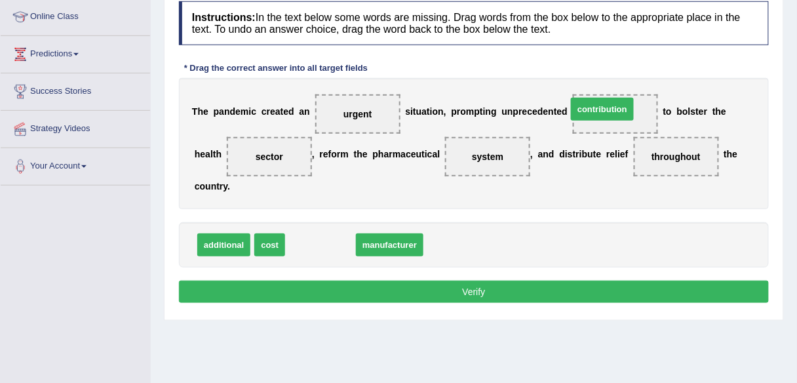
drag, startPoint x: 322, startPoint y: 242, endPoint x: 603, endPoint y: 106, distance: 312.3
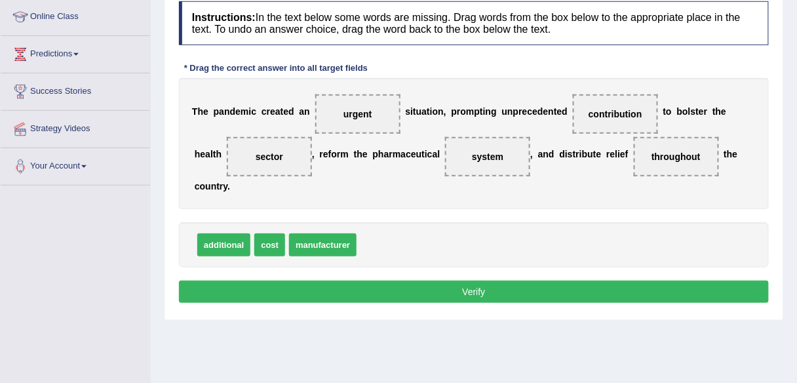
click at [467, 286] on button "Verify" at bounding box center [474, 292] width 590 height 22
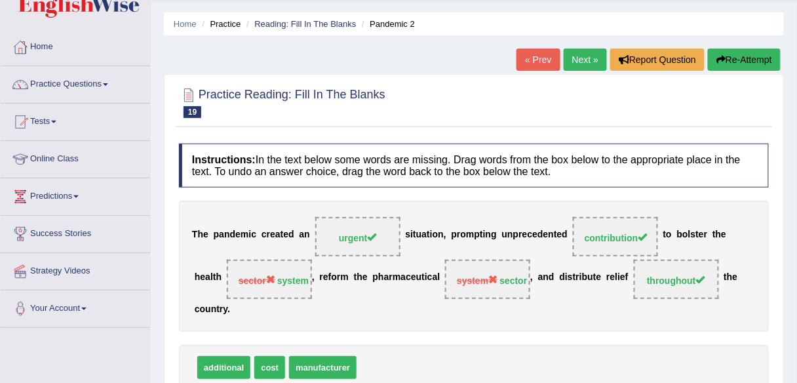
scroll to position [37, 0]
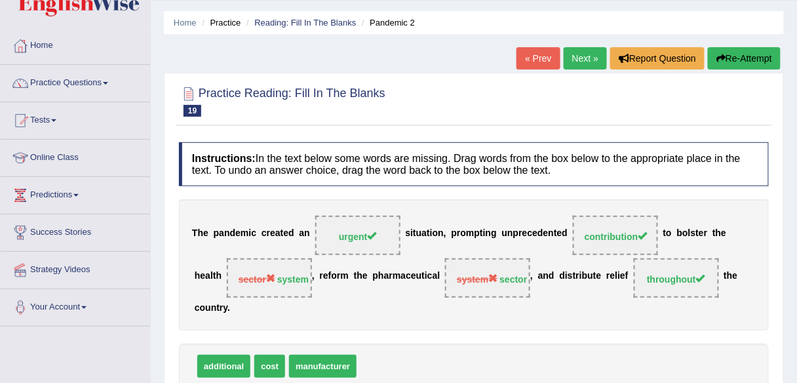
click at [582, 62] on link "Next »" at bounding box center [585, 58] width 43 height 22
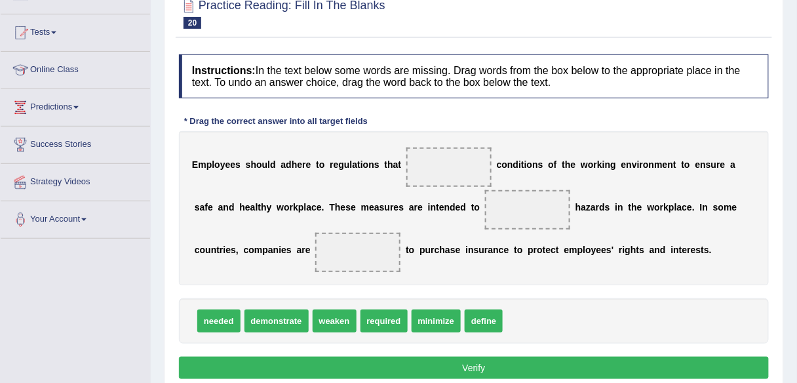
scroll to position [148, 0]
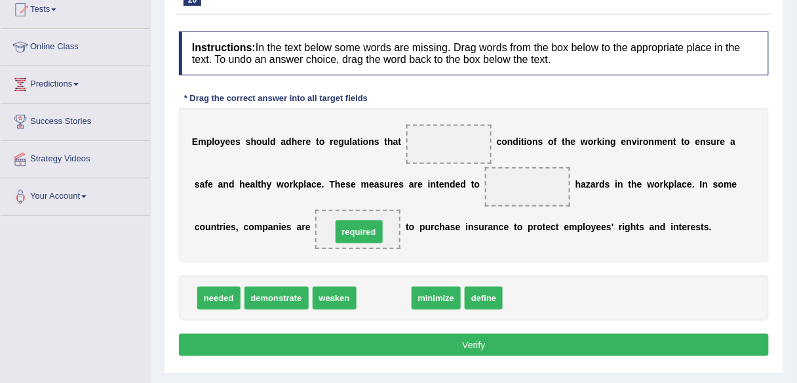
drag, startPoint x: 387, startPoint y: 294, endPoint x: 361, endPoint y: 225, distance: 74.3
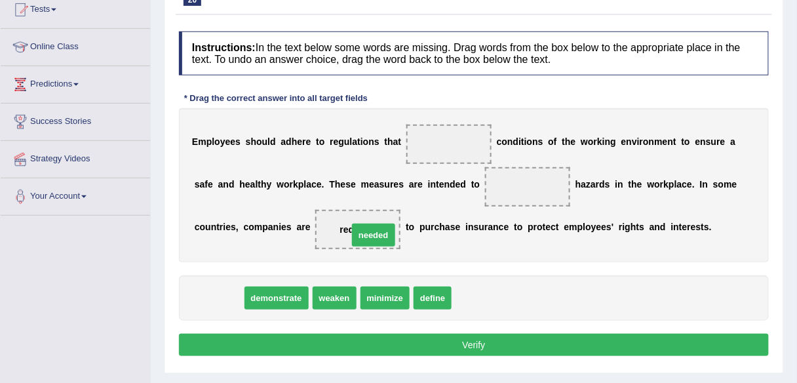
drag, startPoint x: 220, startPoint y: 294, endPoint x: 375, endPoint y: 231, distance: 167.0
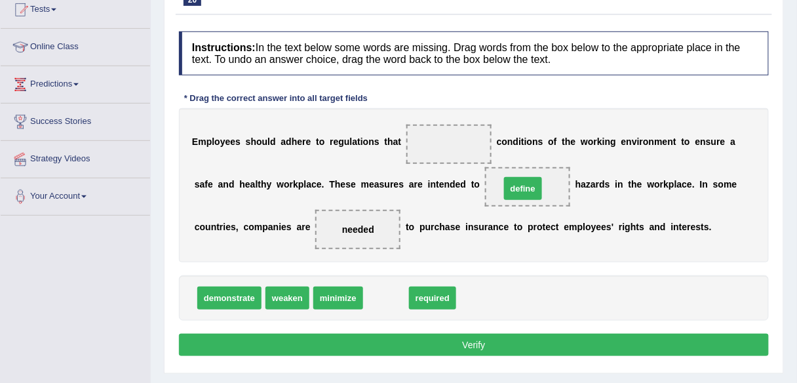
drag, startPoint x: 389, startPoint y: 296, endPoint x: 526, endPoint y: 186, distance: 175.4
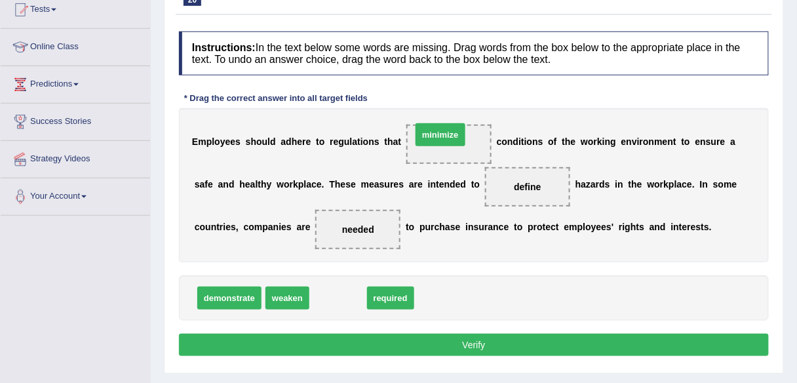
drag, startPoint x: 353, startPoint y: 294, endPoint x: 455, endPoint y: 132, distance: 192.1
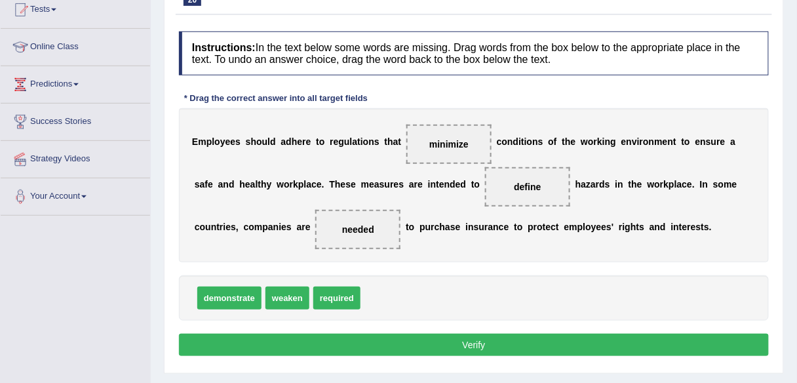
click at [486, 340] on button "Verify" at bounding box center [474, 345] width 590 height 22
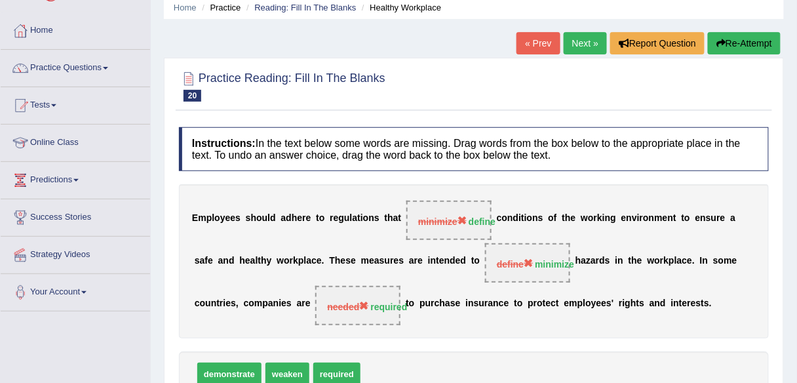
scroll to position [53, 0]
click at [584, 43] on link "Next »" at bounding box center [585, 42] width 43 height 22
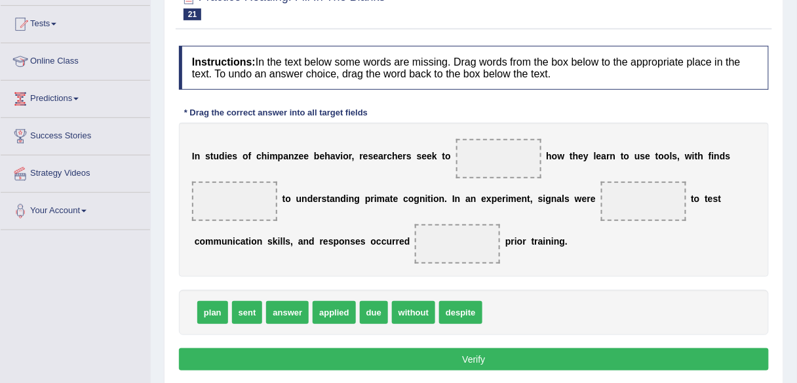
scroll to position [147, 0]
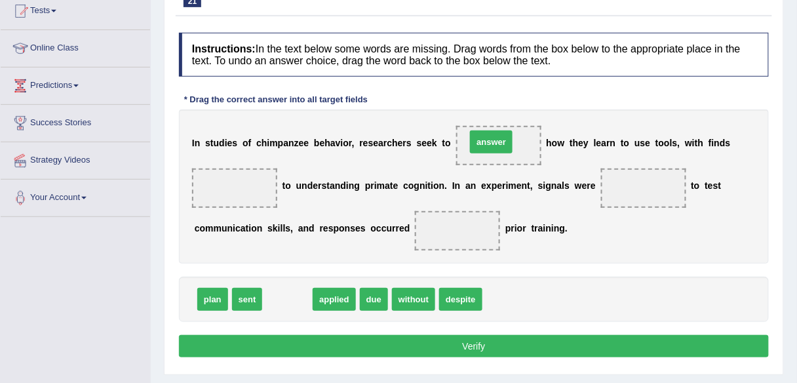
drag, startPoint x: 285, startPoint y: 295, endPoint x: 489, endPoint y: 138, distance: 257.6
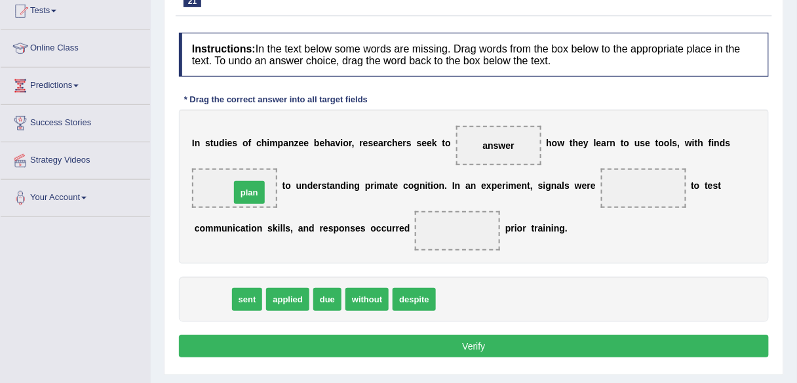
drag, startPoint x: 209, startPoint y: 298, endPoint x: 246, endPoint y: 191, distance: 113.0
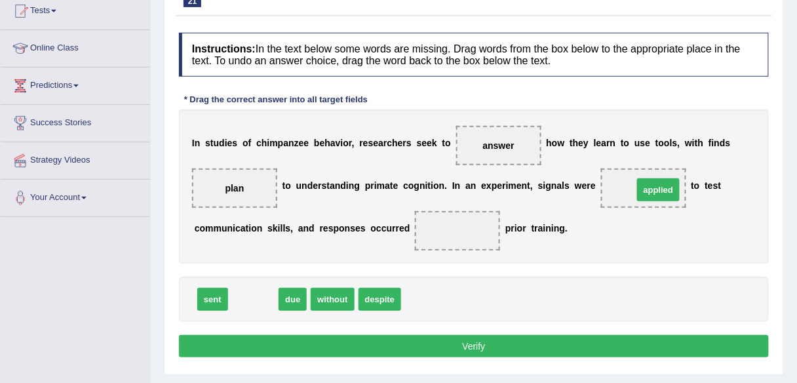
drag, startPoint x: 250, startPoint y: 295, endPoint x: 655, endPoint y: 186, distance: 419.7
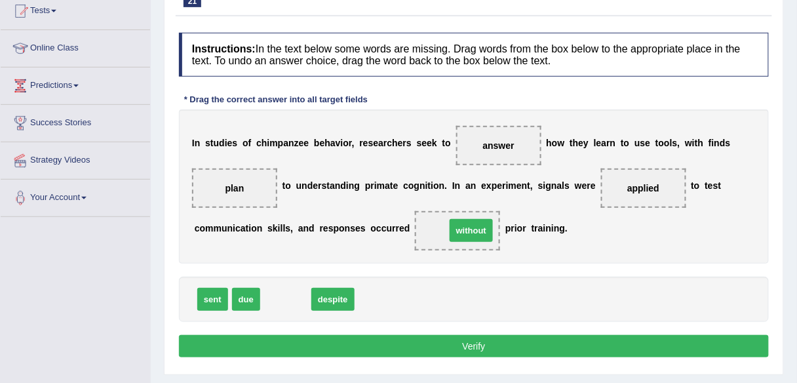
drag, startPoint x: 278, startPoint y: 294, endPoint x: 464, endPoint y: 225, distance: 197.9
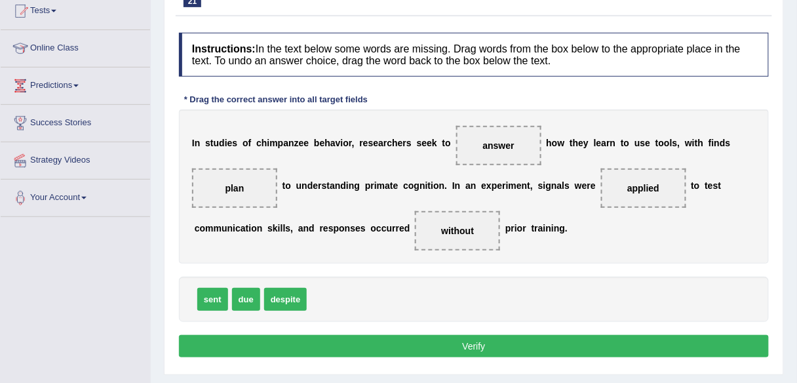
click at [457, 338] on button "Verify" at bounding box center [474, 346] width 590 height 22
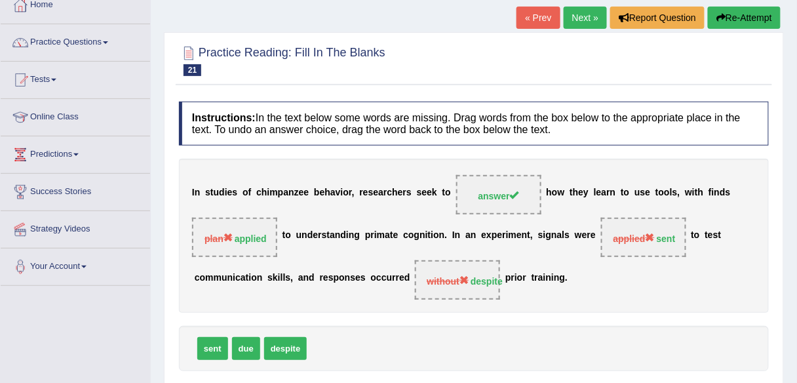
scroll to position [77, 0]
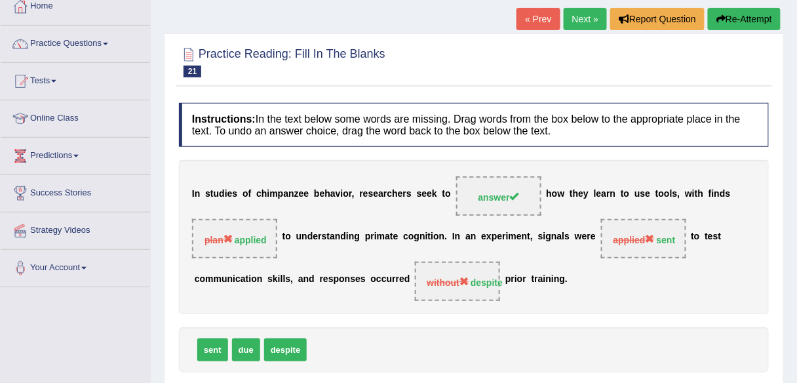
click at [747, 18] on button "Re-Attempt" at bounding box center [744, 19] width 73 height 22
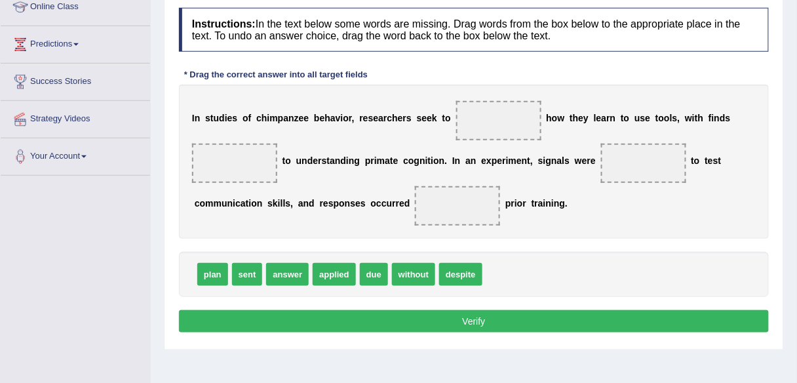
scroll to position [191, 0]
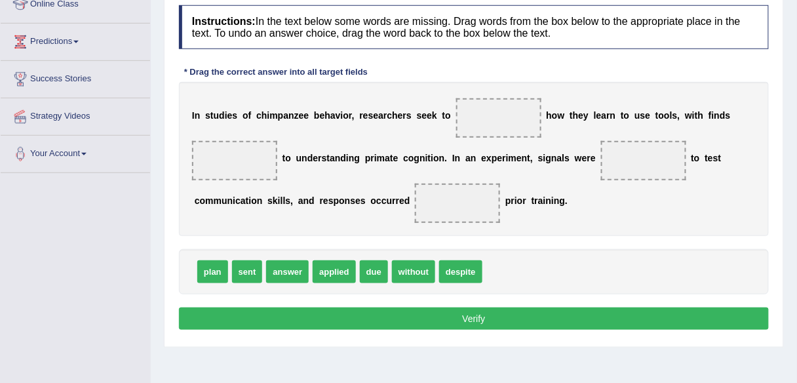
click at [462, 319] on button "Verify" at bounding box center [474, 319] width 590 height 22
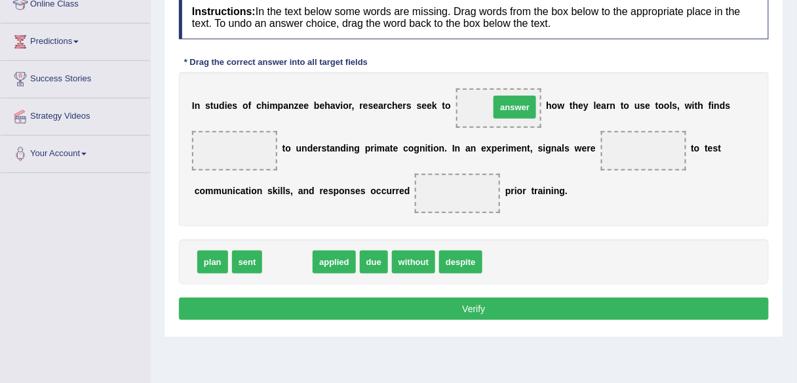
drag, startPoint x: 287, startPoint y: 265, endPoint x: 519, endPoint y: 108, distance: 280.6
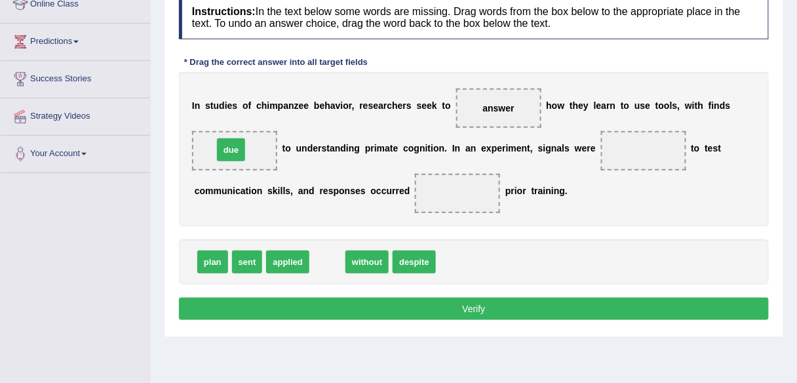
drag, startPoint x: 333, startPoint y: 258, endPoint x: 237, endPoint y: 146, distance: 147.4
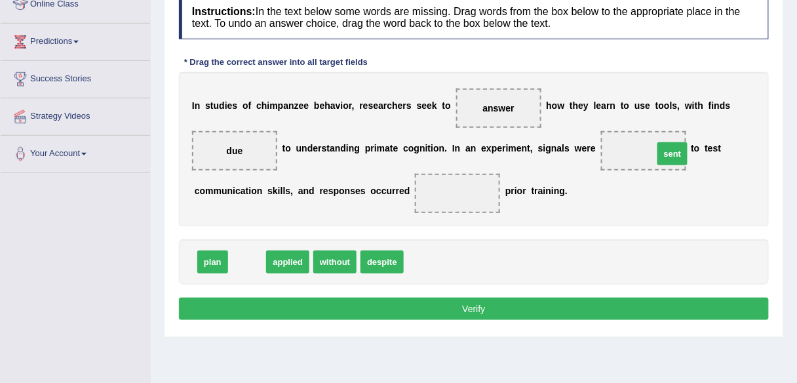
drag, startPoint x: 241, startPoint y: 260, endPoint x: 669, endPoint y: 151, distance: 442.2
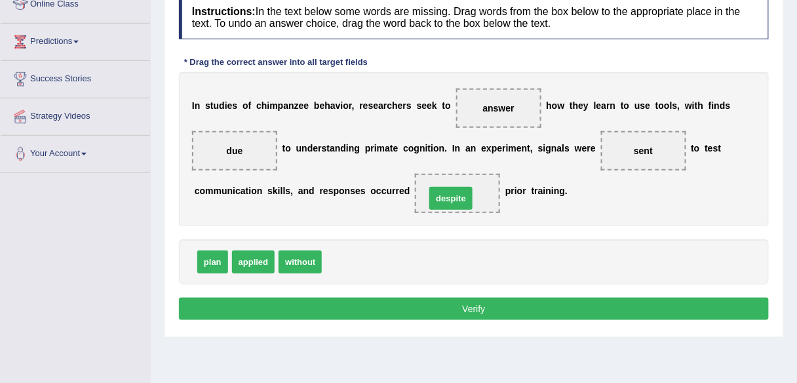
drag, startPoint x: 355, startPoint y: 257, endPoint x: 460, endPoint y: 192, distance: 123.4
click at [441, 308] on button "Verify" at bounding box center [474, 309] width 590 height 22
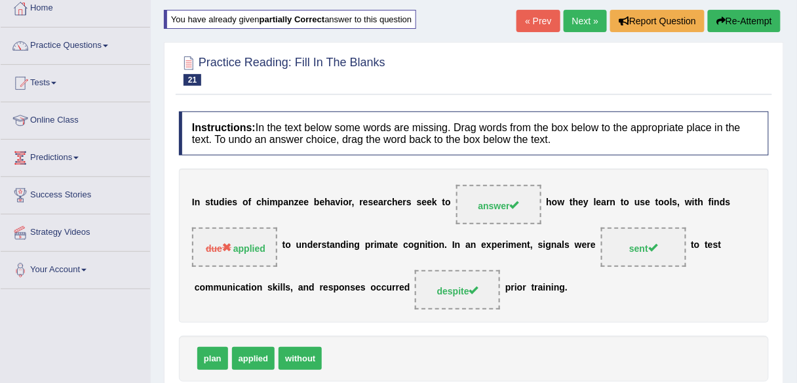
scroll to position [73, 0]
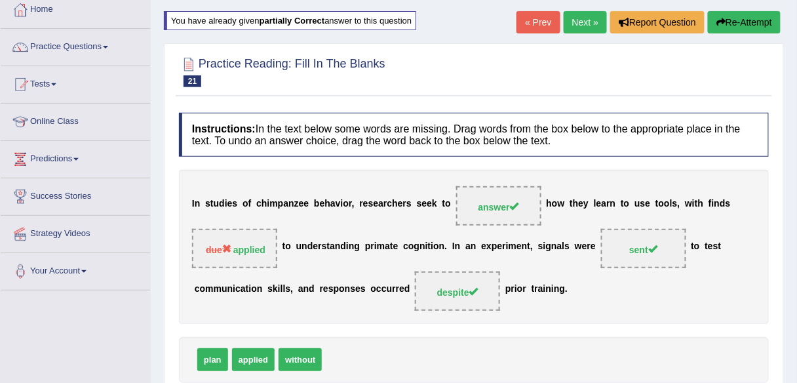
click at [580, 23] on link "Next »" at bounding box center [585, 22] width 43 height 22
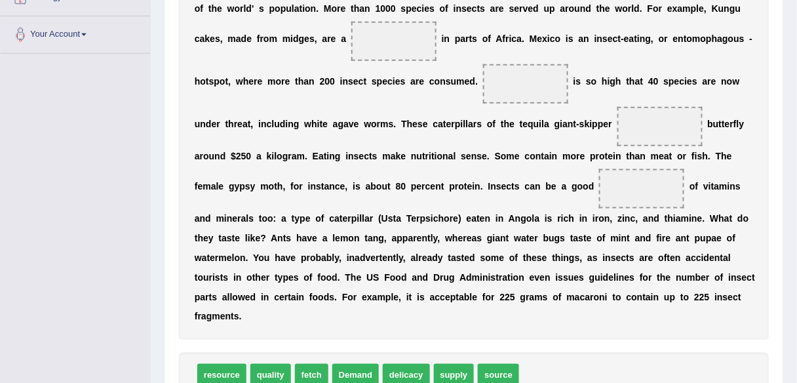
scroll to position [308, 0]
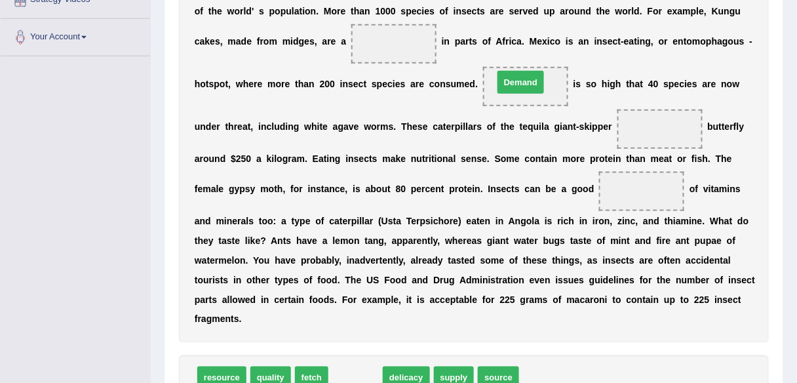
drag, startPoint x: 354, startPoint y: 372, endPoint x: 519, endPoint y: 76, distance: 338.7
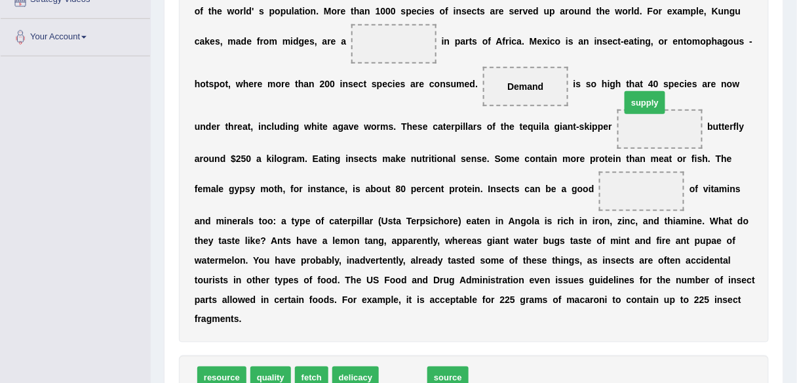
drag, startPoint x: 403, startPoint y: 369, endPoint x: 645, endPoint y: 81, distance: 376.5
click at [645, 91] on span "supply" at bounding box center [645, 102] width 41 height 23
drag, startPoint x: 397, startPoint y: 372, endPoint x: 648, endPoint y: 130, distance: 348.2
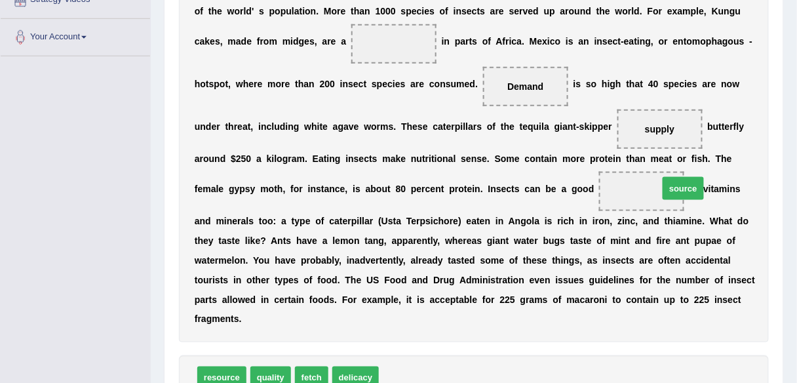
drag, startPoint x: 401, startPoint y: 370, endPoint x: 690, endPoint y: 181, distance: 346.3
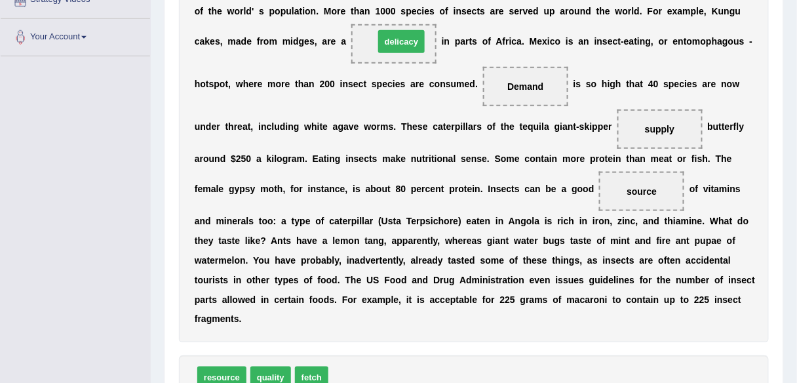
drag, startPoint x: 355, startPoint y: 374, endPoint x: 401, endPoint y: 37, distance: 339.5
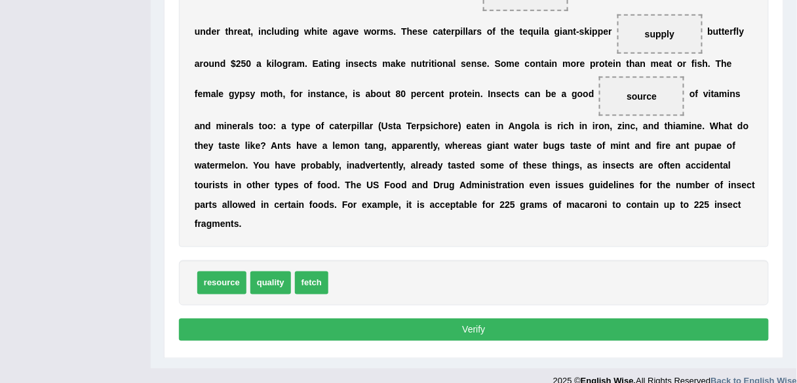
scroll to position [405, 0]
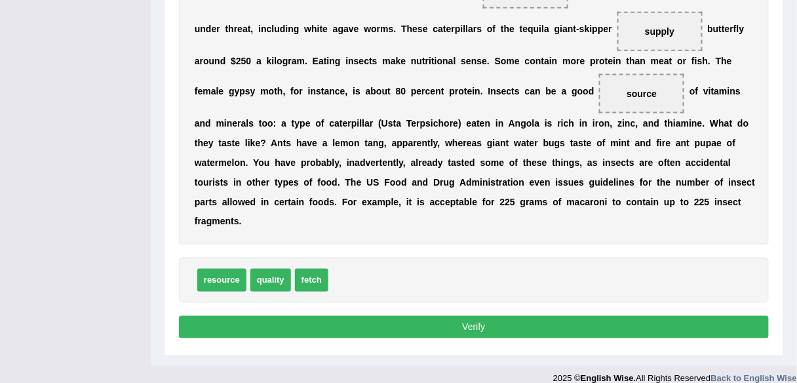
click at [500, 327] on button "Verify" at bounding box center [474, 327] width 590 height 22
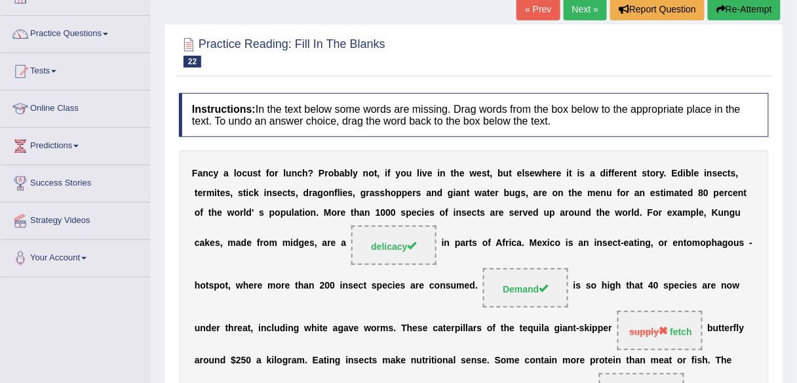
scroll to position [68, 0]
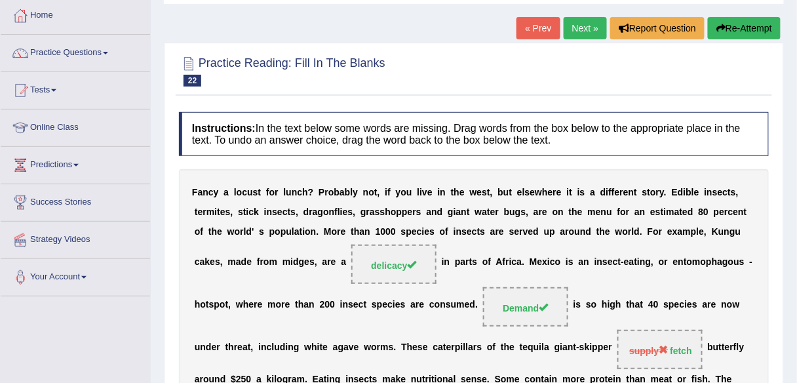
click at [578, 31] on link "Next »" at bounding box center [585, 28] width 43 height 22
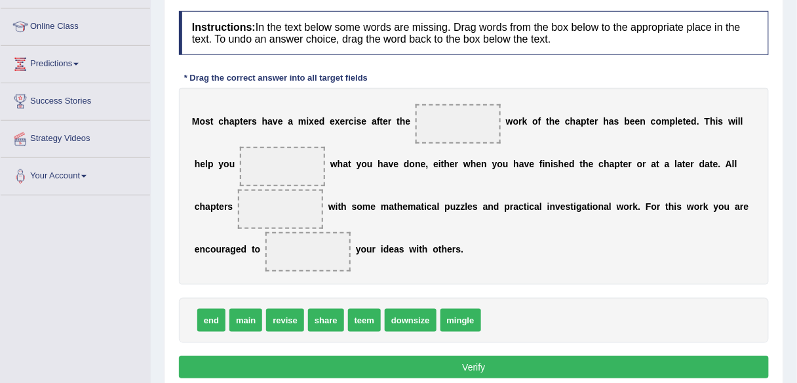
scroll to position [168, 0]
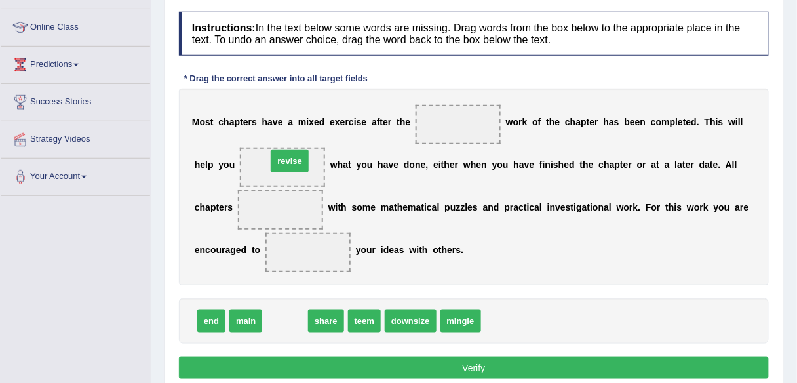
drag, startPoint x: 283, startPoint y: 318, endPoint x: 288, endPoint y: 158, distance: 160.0
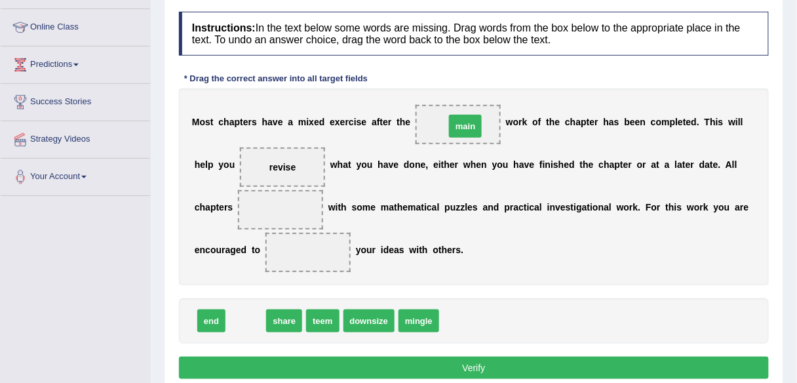
drag, startPoint x: 247, startPoint y: 318, endPoint x: 467, endPoint y: 123, distance: 294.0
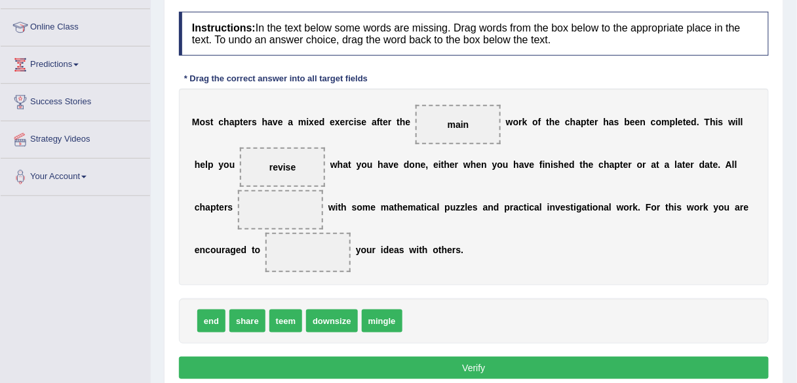
click at [511, 338] on div "end share teem downsize mingle" at bounding box center [474, 320] width 590 height 45
drag, startPoint x: 250, startPoint y: 316, endPoint x: 337, endPoint y: 245, distance: 112.2
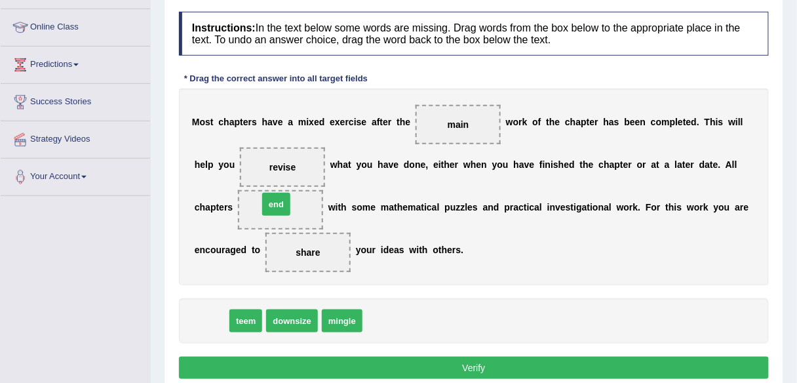
drag, startPoint x: 209, startPoint y: 317, endPoint x: 273, endPoint y: 201, distance: 133.5
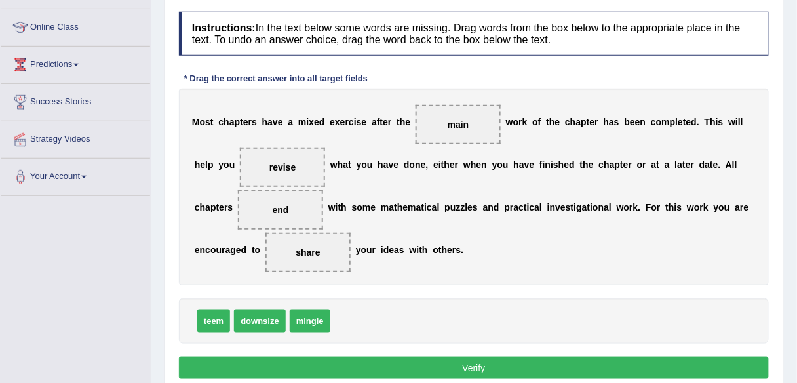
click at [477, 368] on button "Verify" at bounding box center [474, 368] width 590 height 22
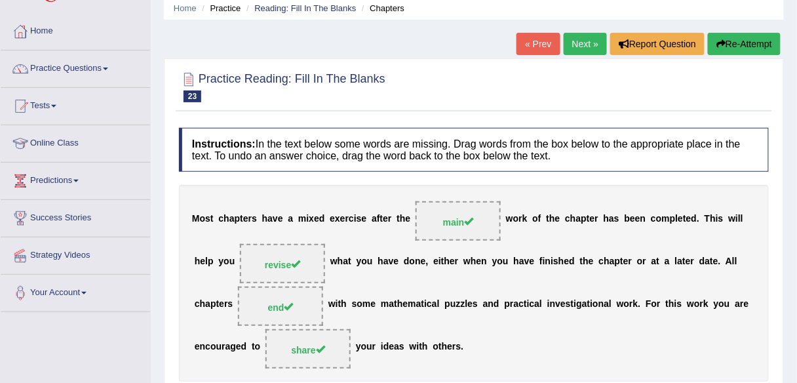
scroll to position [49, 0]
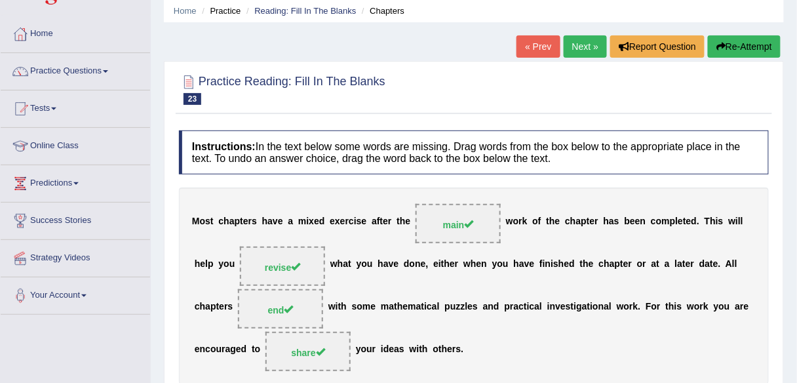
click at [582, 48] on link "Next »" at bounding box center [585, 46] width 43 height 22
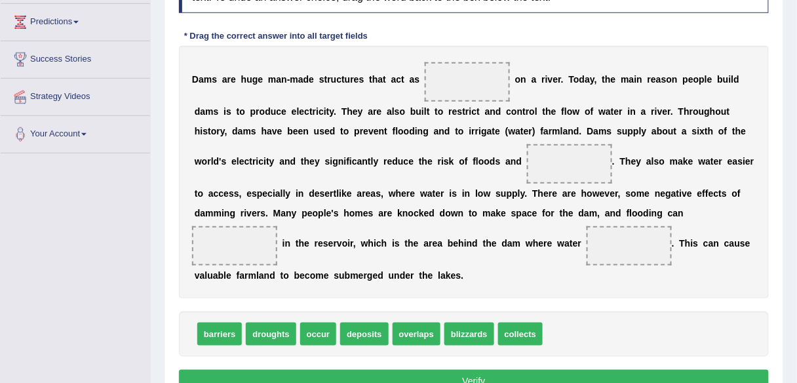
scroll to position [212, 0]
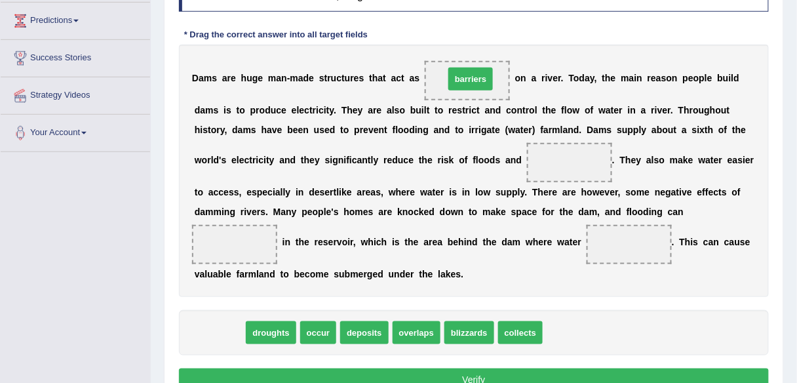
drag, startPoint x: 213, startPoint y: 328, endPoint x: 464, endPoint y: 75, distance: 356.5
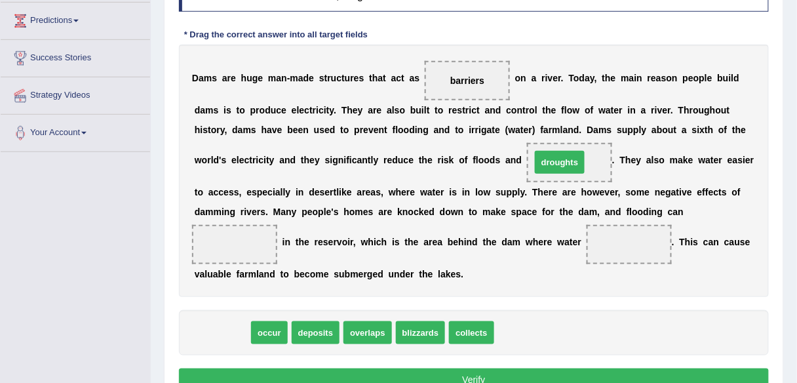
drag, startPoint x: 228, startPoint y: 328, endPoint x: 565, endPoint y: 157, distance: 378.3
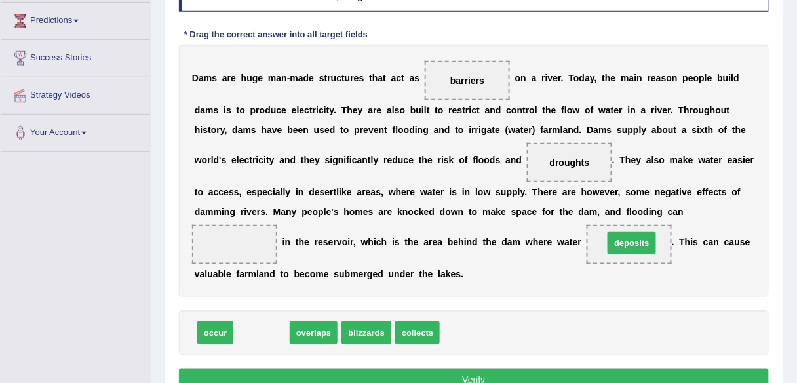
drag, startPoint x: 262, startPoint y: 331, endPoint x: 650, endPoint y: 241, distance: 398.6
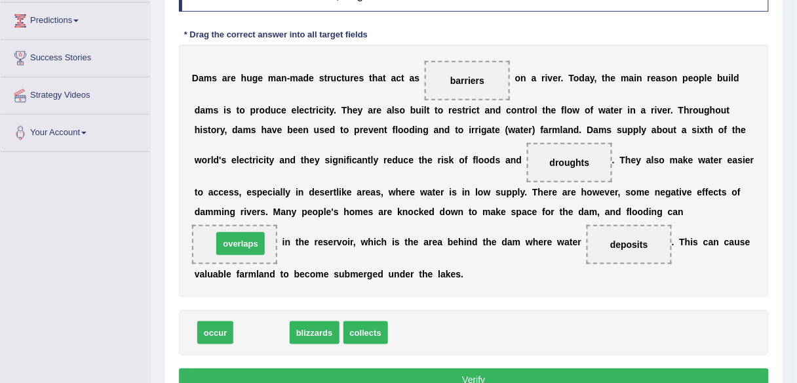
drag, startPoint x: 269, startPoint y: 329, endPoint x: 248, endPoint y: 240, distance: 91.6
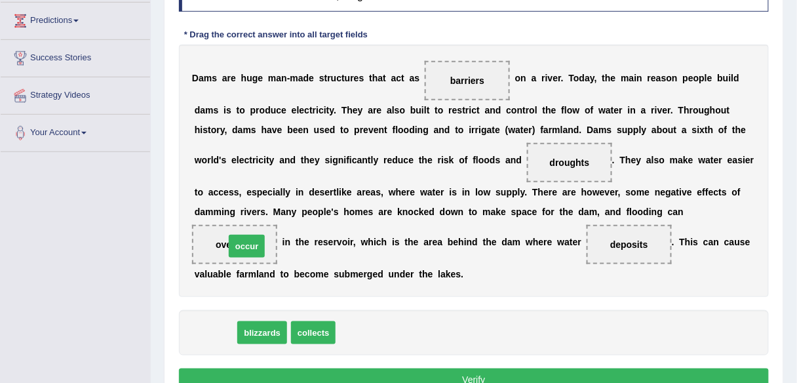
drag, startPoint x: 210, startPoint y: 328, endPoint x: 242, endPoint y: 241, distance: 92.1
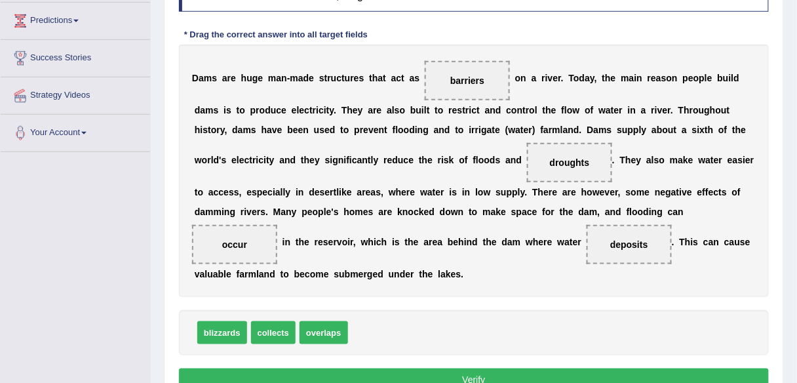
click at [463, 374] on button "Verify" at bounding box center [474, 379] width 590 height 22
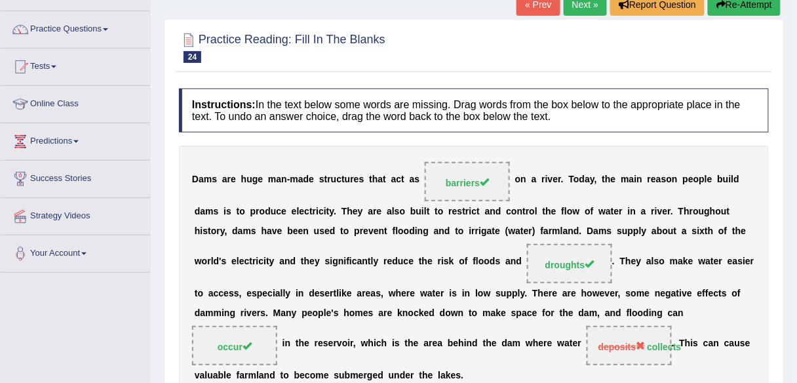
scroll to position [82, 0]
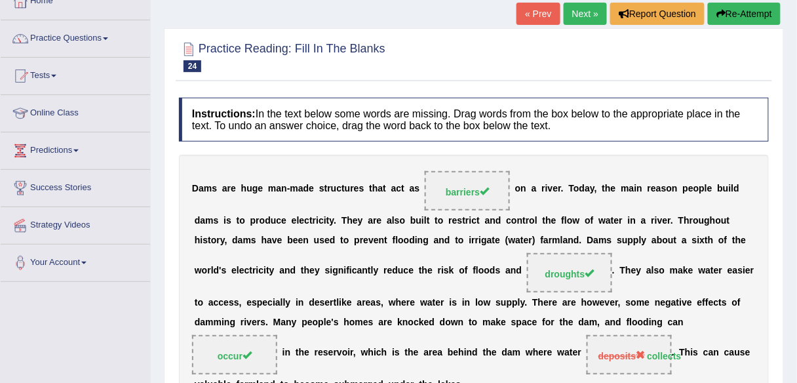
click at [584, 17] on link "Next »" at bounding box center [585, 14] width 43 height 22
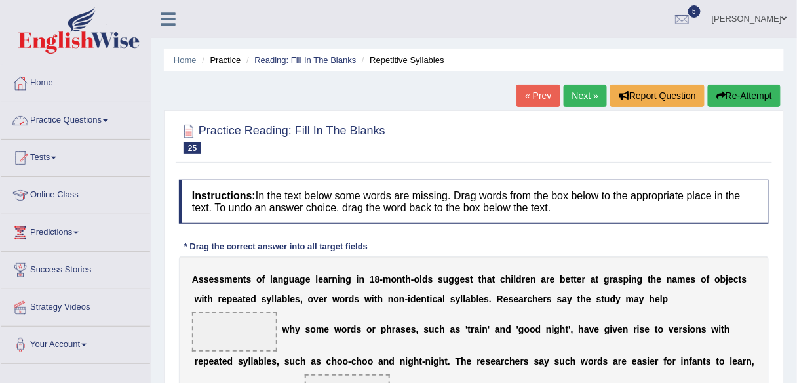
click at [108, 121] on span at bounding box center [105, 120] width 5 height 3
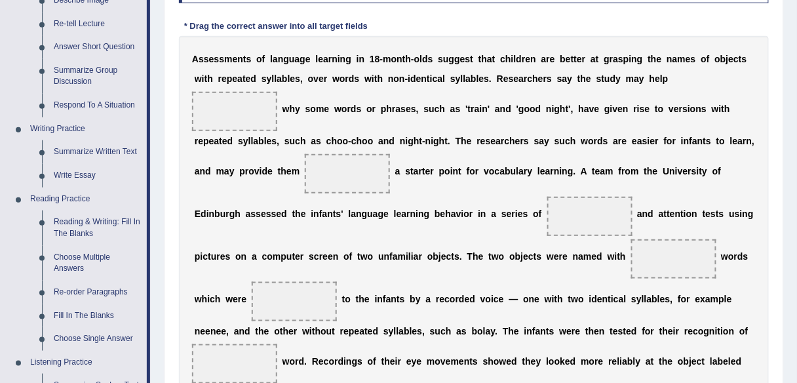
scroll to position [223, 0]
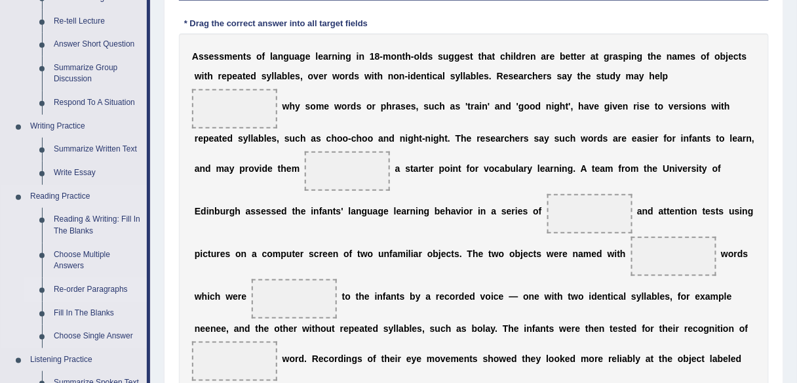
click at [96, 289] on link "Re-order Paragraphs" at bounding box center [97, 290] width 99 height 24
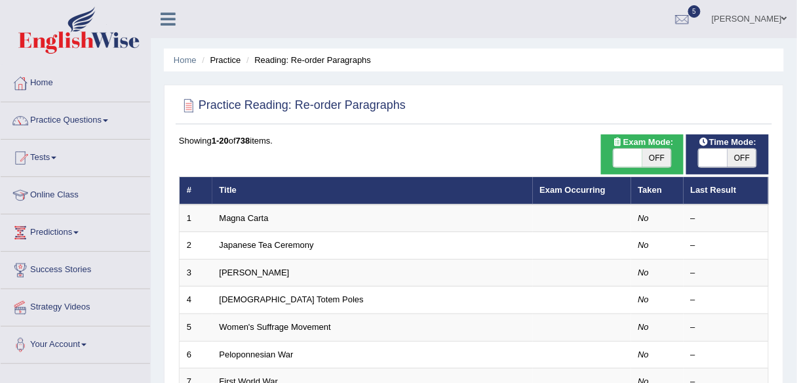
click at [247, 298] on link "[DEMOGRAPHIC_DATA] Totem Poles" at bounding box center [292, 299] width 144 height 10
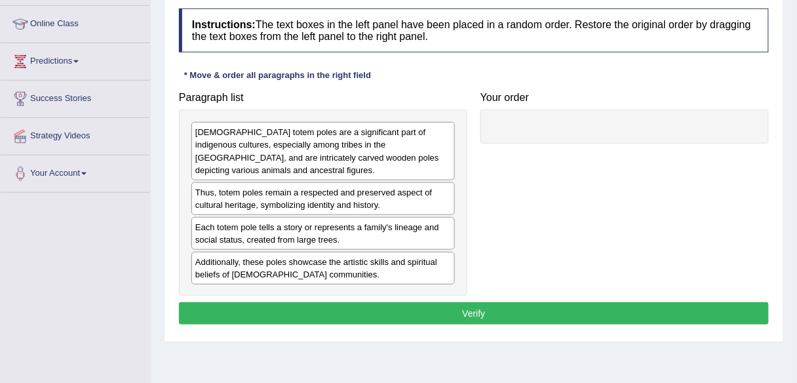
scroll to position [180, 0]
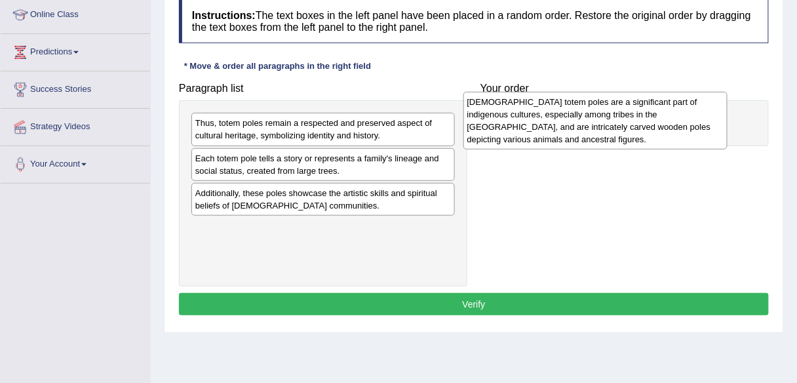
drag, startPoint x: 365, startPoint y: 148, endPoint x: 654, endPoint y: 127, distance: 289.9
click at [654, 127] on div "Native American totem poles are a significant part of indigenous cultures, espe…" at bounding box center [596, 121] width 264 height 58
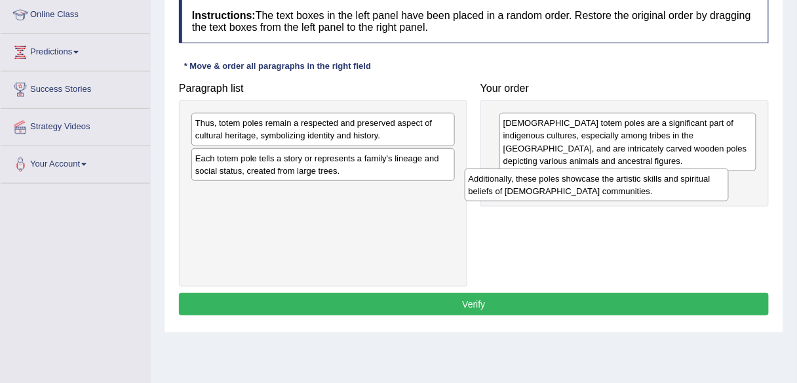
drag, startPoint x: 388, startPoint y: 202, endPoint x: 667, endPoint y: 188, distance: 279.0
click at [667, 188] on div "Additionally, these poles showcase the artistic skills and spiritual beliefs of…" at bounding box center [597, 185] width 264 height 33
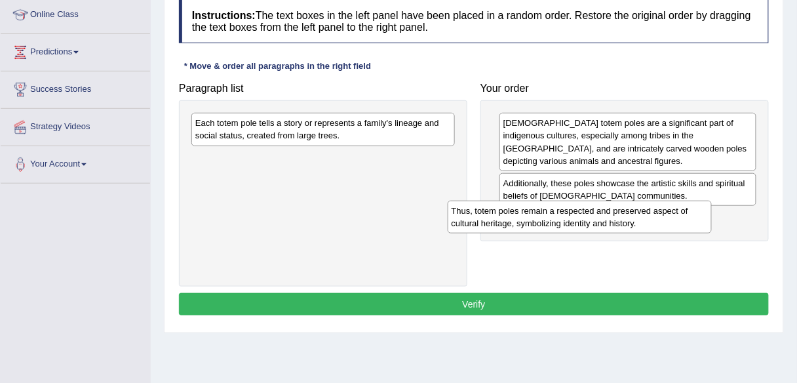
drag, startPoint x: 369, startPoint y: 130, endPoint x: 641, endPoint y: 219, distance: 285.5
click at [641, 219] on div "Thus, totem poles remain a respected and preserved aspect of cultural heritage,…" at bounding box center [580, 217] width 264 height 33
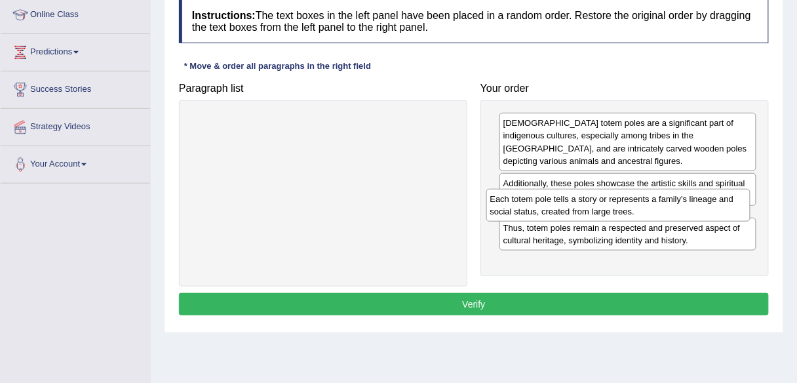
drag, startPoint x: 294, startPoint y: 123, endPoint x: 589, endPoint y: 199, distance: 304.7
click at [589, 199] on div "Each totem pole tells a story or represents a family's lineage and social statu…" at bounding box center [619, 205] width 264 height 33
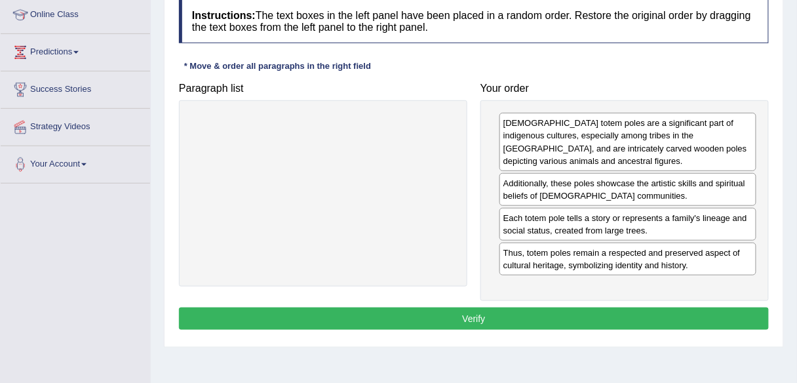
click at [464, 315] on button "Verify" at bounding box center [474, 319] width 590 height 22
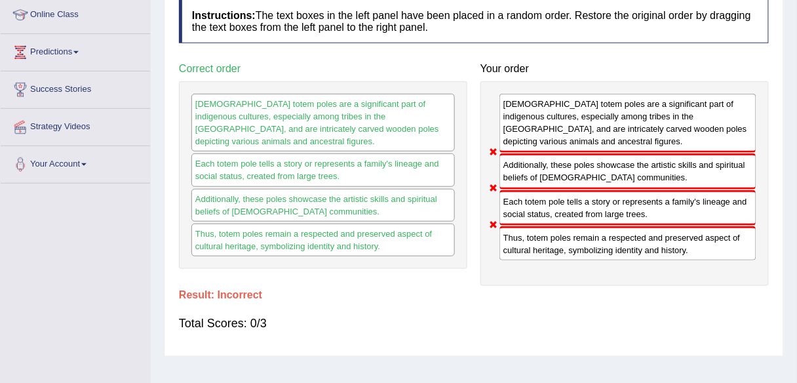
scroll to position [0, 0]
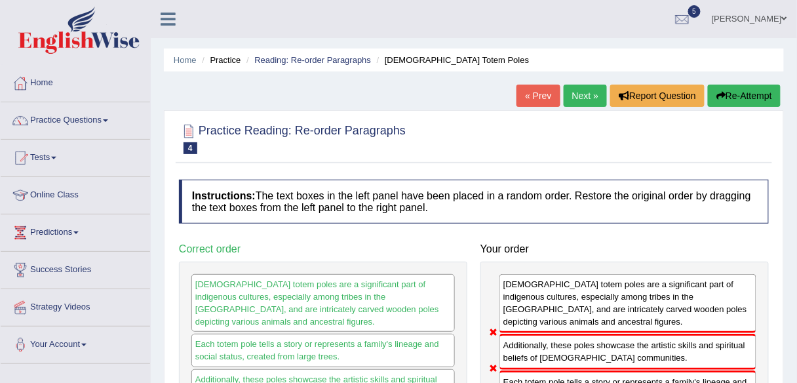
click at [576, 94] on link "Next »" at bounding box center [585, 96] width 43 height 22
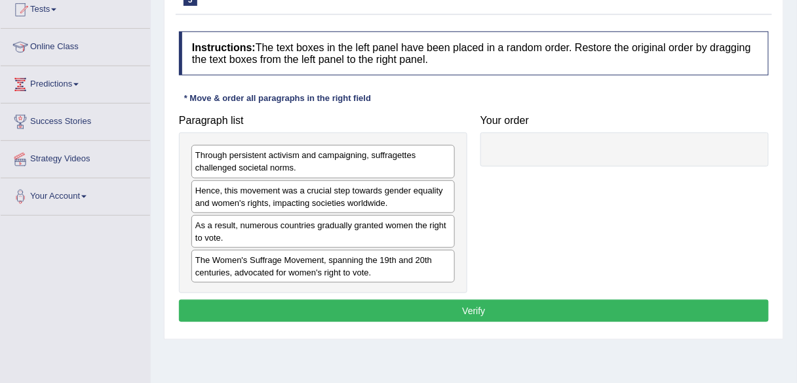
scroll to position [165, 0]
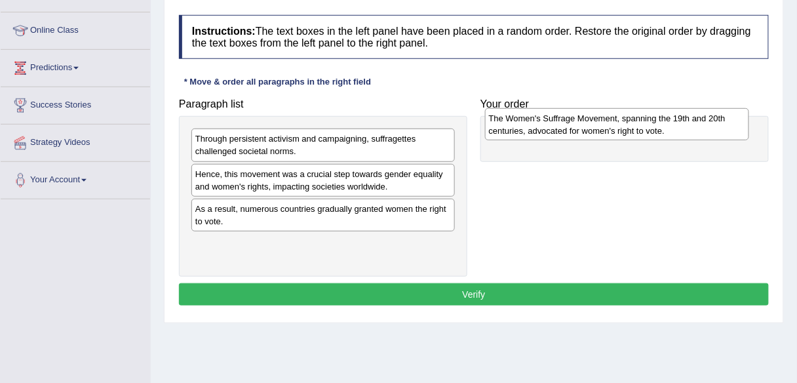
drag, startPoint x: 309, startPoint y: 250, endPoint x: 603, endPoint y: 127, distance: 318.8
click at [603, 127] on div "The Women's Suffrage Movement, spanning the 19th and 20th centuries, advocated …" at bounding box center [617, 124] width 264 height 33
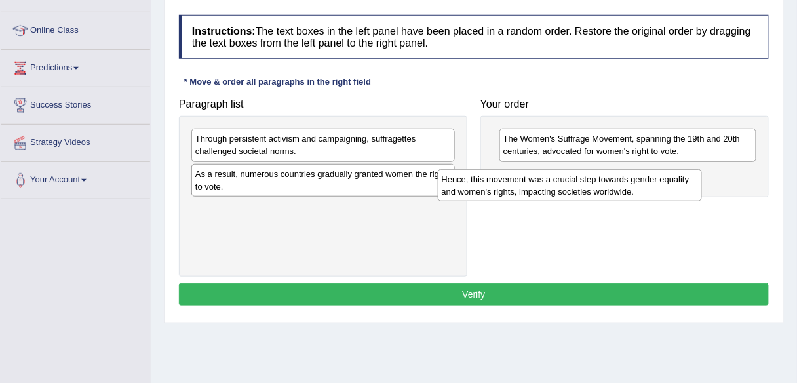
drag, startPoint x: 363, startPoint y: 178, endPoint x: 610, endPoint y: 184, distance: 246.6
click at [610, 184] on div "Hence, this movement was a crucial step towards gender equality and women's rig…" at bounding box center [570, 185] width 264 height 33
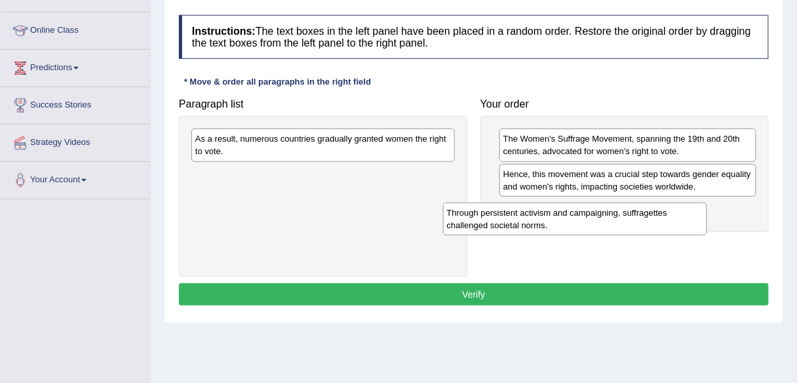
drag, startPoint x: 351, startPoint y: 138, endPoint x: 603, endPoint y: 210, distance: 262.1
click at [603, 210] on div "Through persistent activism and campaigning, suffragettes challenged societal n…" at bounding box center [575, 219] width 264 height 33
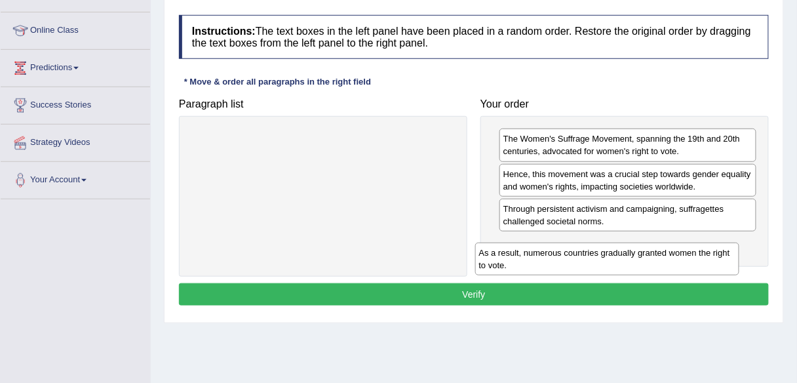
drag, startPoint x: 336, startPoint y: 142, endPoint x: 622, endPoint y: 254, distance: 307.4
click at [622, 254] on div "As a result, numerous countries gradually granted women the right to vote." at bounding box center [607, 259] width 264 height 33
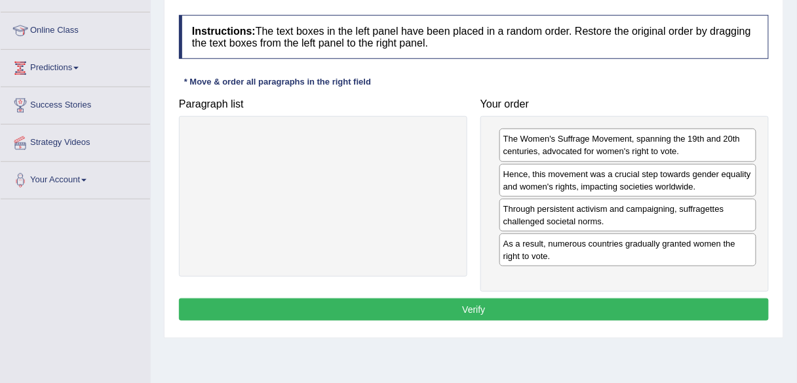
click at [493, 302] on button "Verify" at bounding box center [474, 309] width 590 height 22
